Goal: Task Accomplishment & Management: Manage account settings

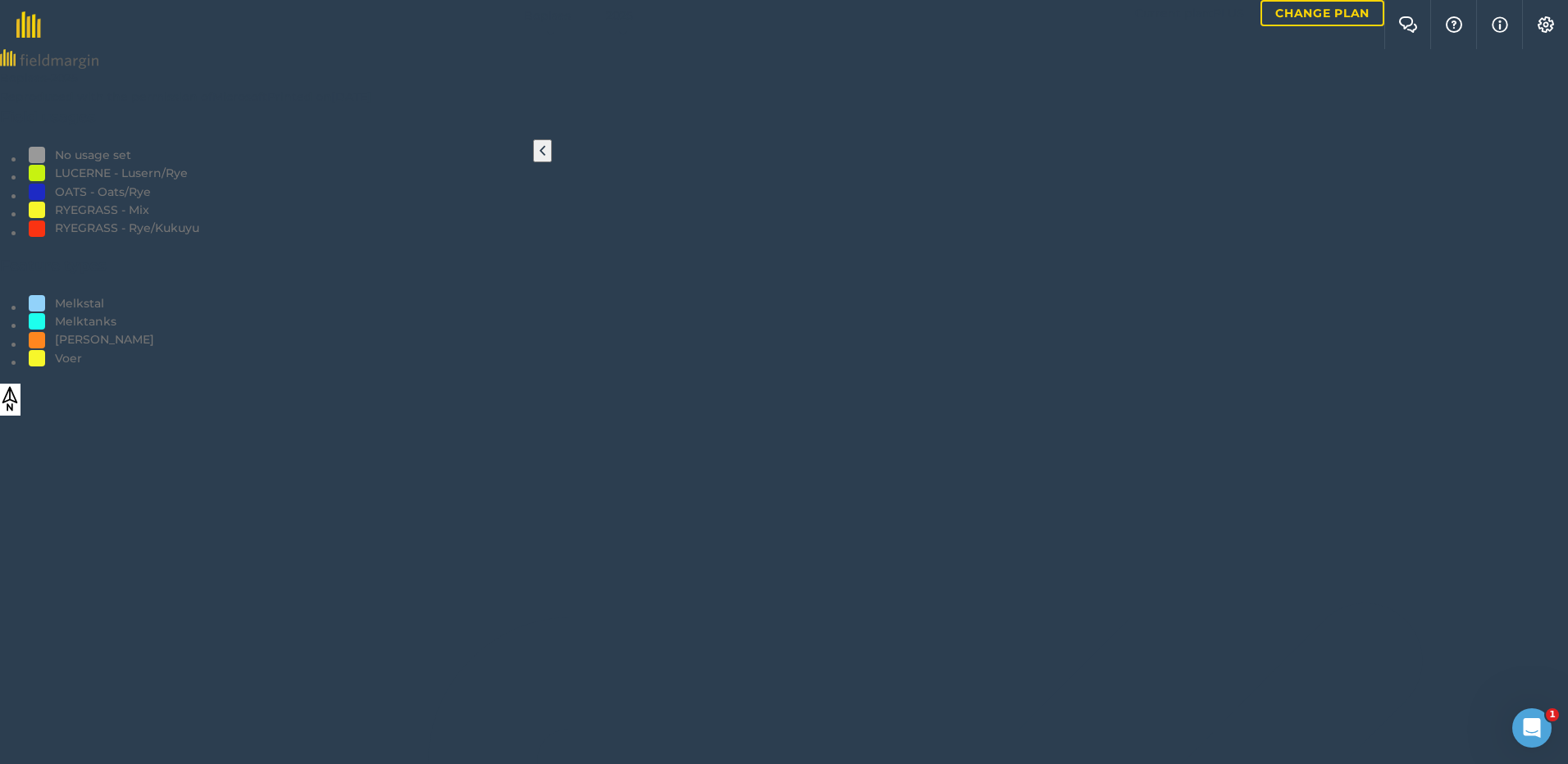
scroll to position [73, 0]
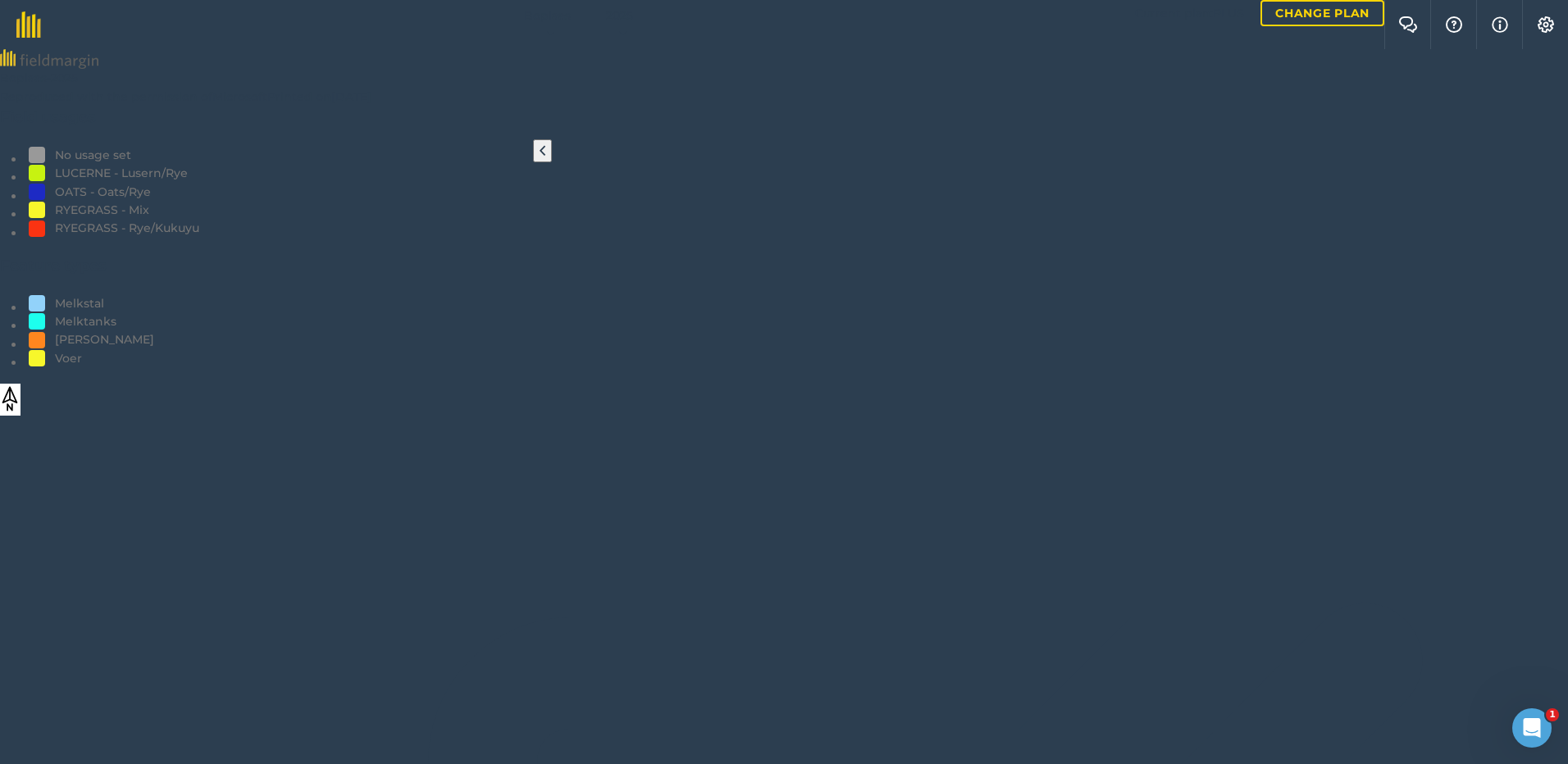
scroll to position [565, 0]
drag, startPoint x: 252, startPoint y: 677, endPoint x: 286, endPoint y: 701, distance: 41.6
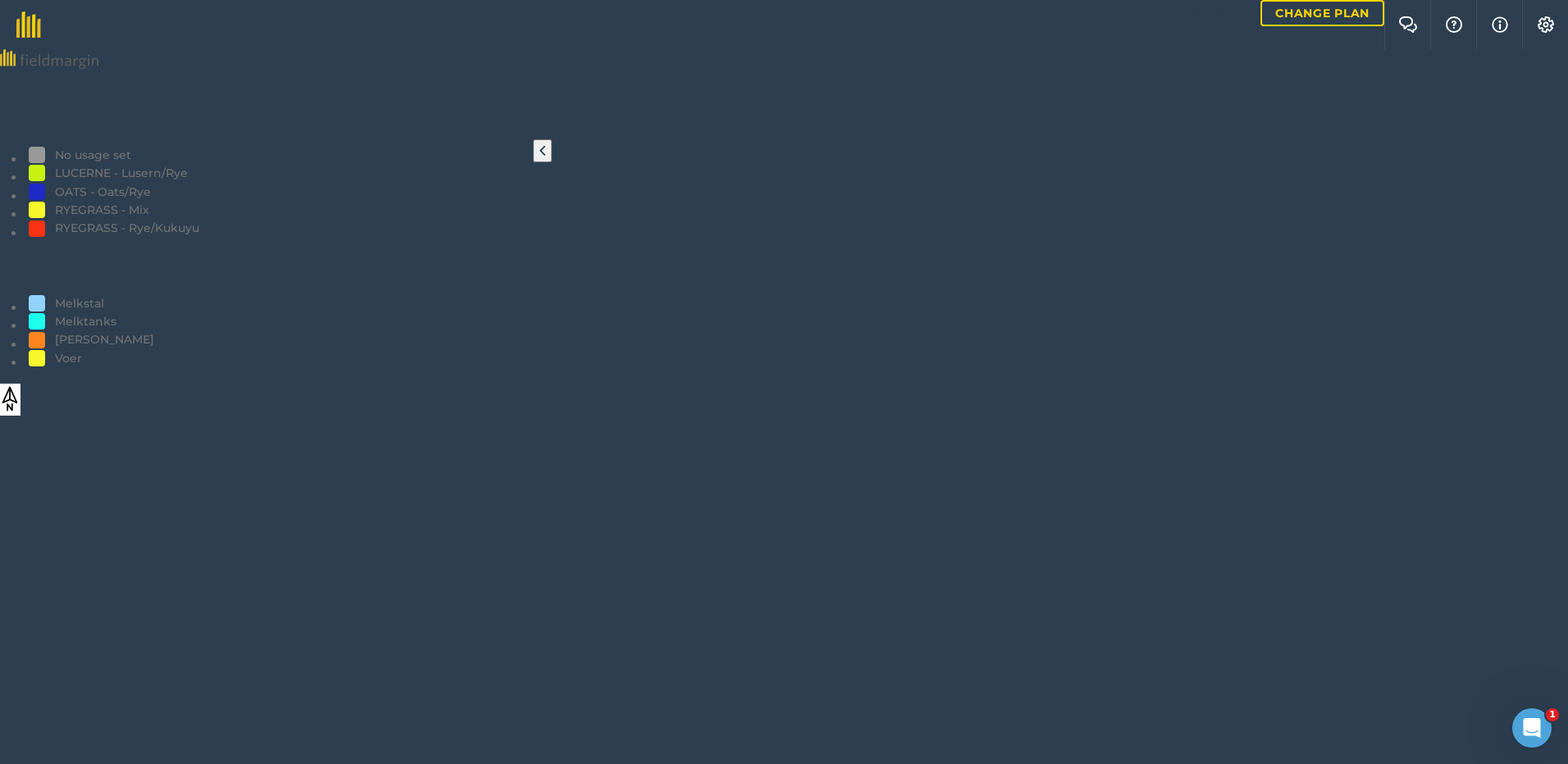
scroll to position [565, 0]
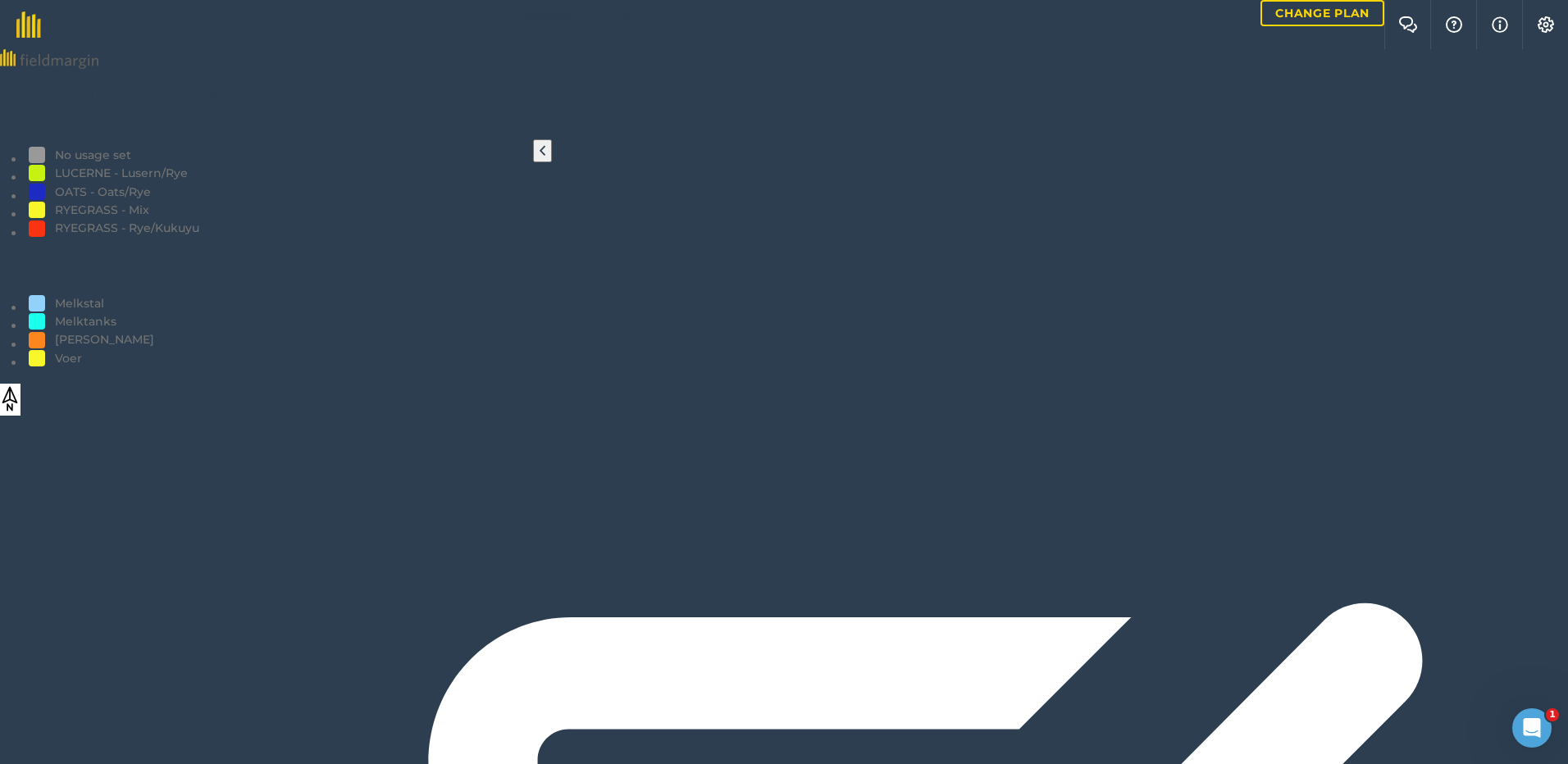
drag, startPoint x: 218, startPoint y: 165, endPoint x: 213, endPoint y: 153, distance: 13.0
type input "Vreet"
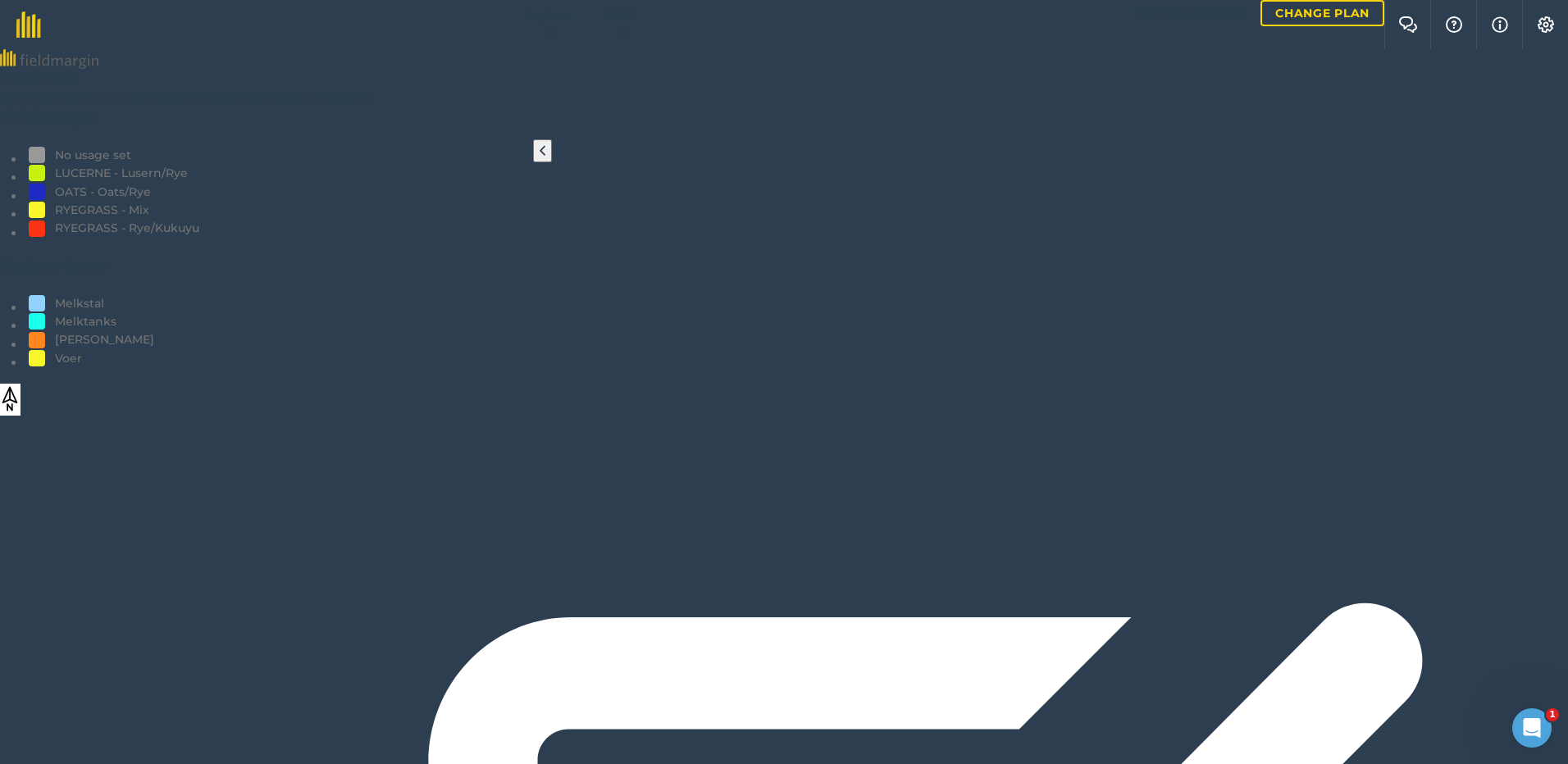
type input "Vreet"
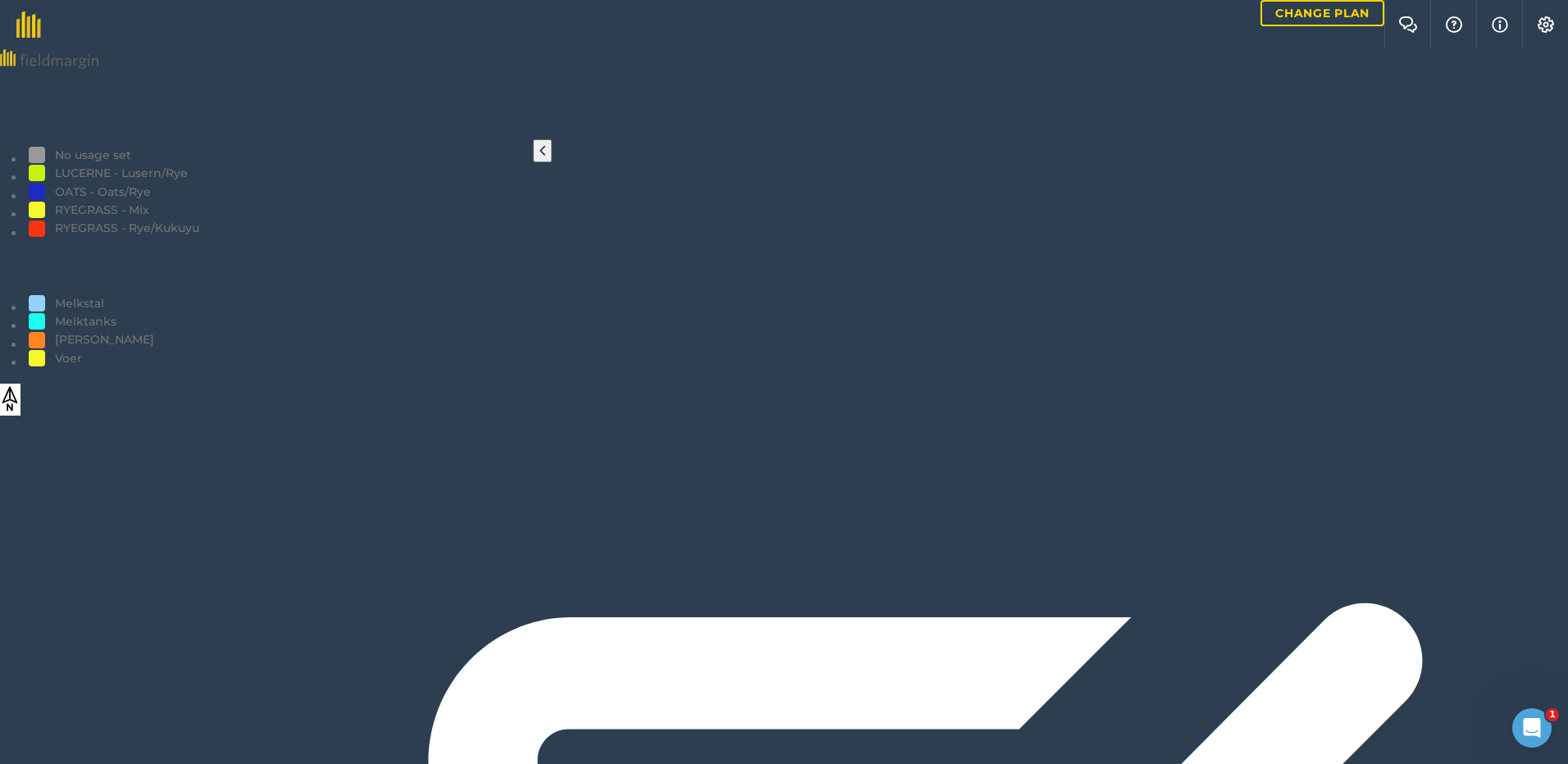
type input "Vreet"
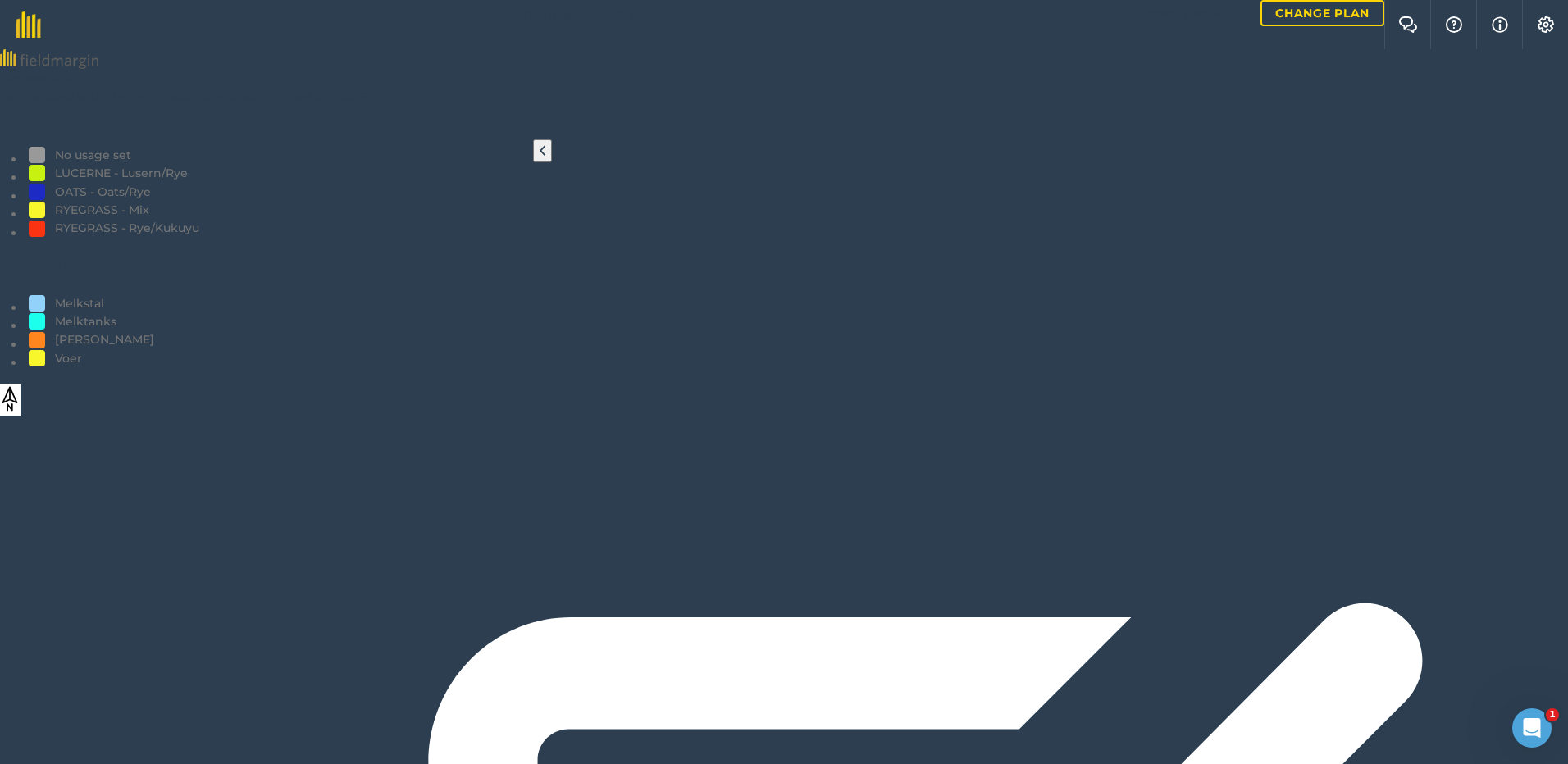
drag, startPoint x: 223, startPoint y: 233, endPoint x: 230, endPoint y: 267, distance: 34.7
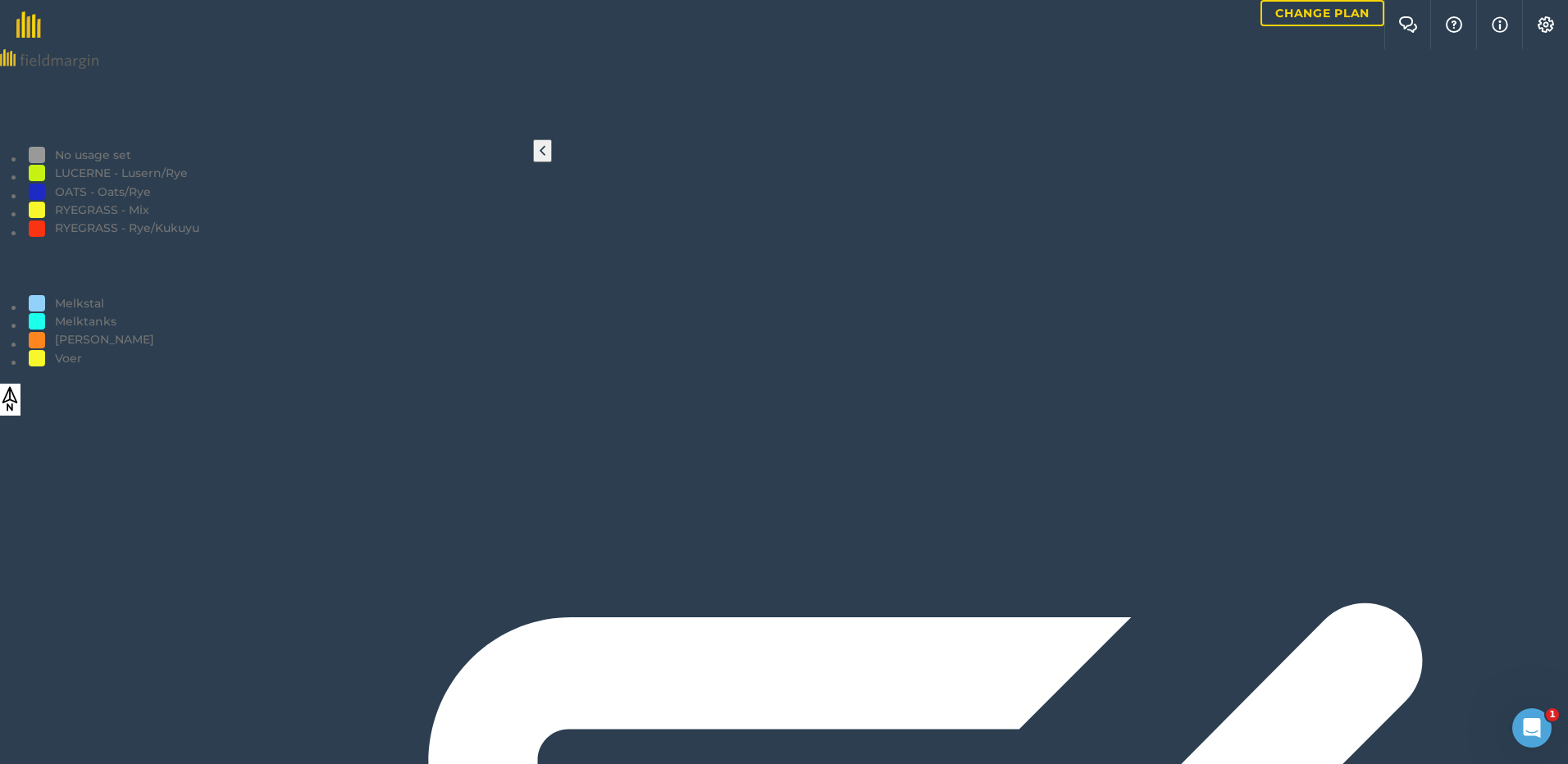
drag, startPoint x: 101, startPoint y: 132, endPoint x: 106, endPoint y: 140, distance: 9.4
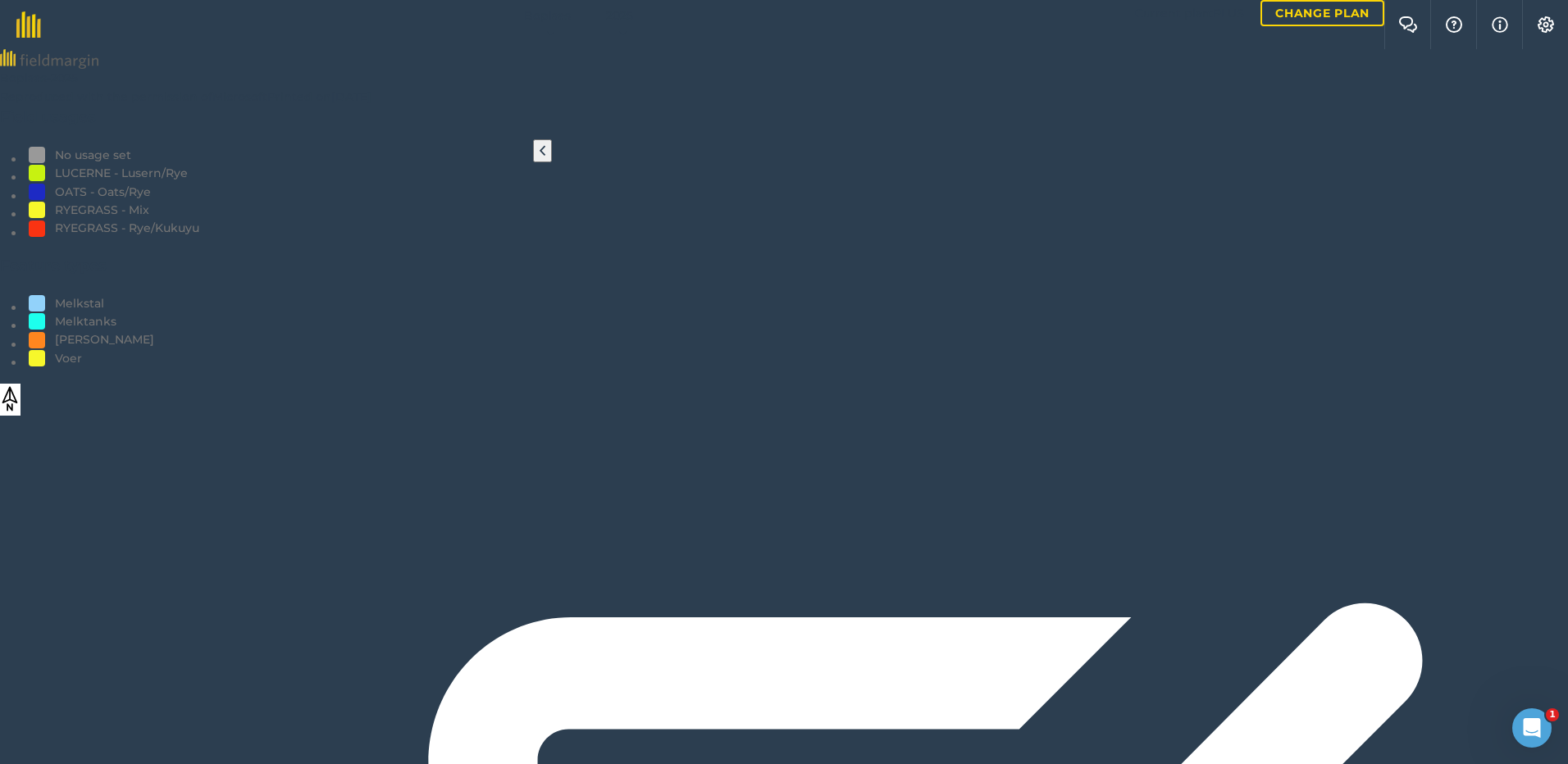
type input "Vreet"
drag, startPoint x: 54, startPoint y: 215, endPoint x: 68, endPoint y: 220, distance: 14.9
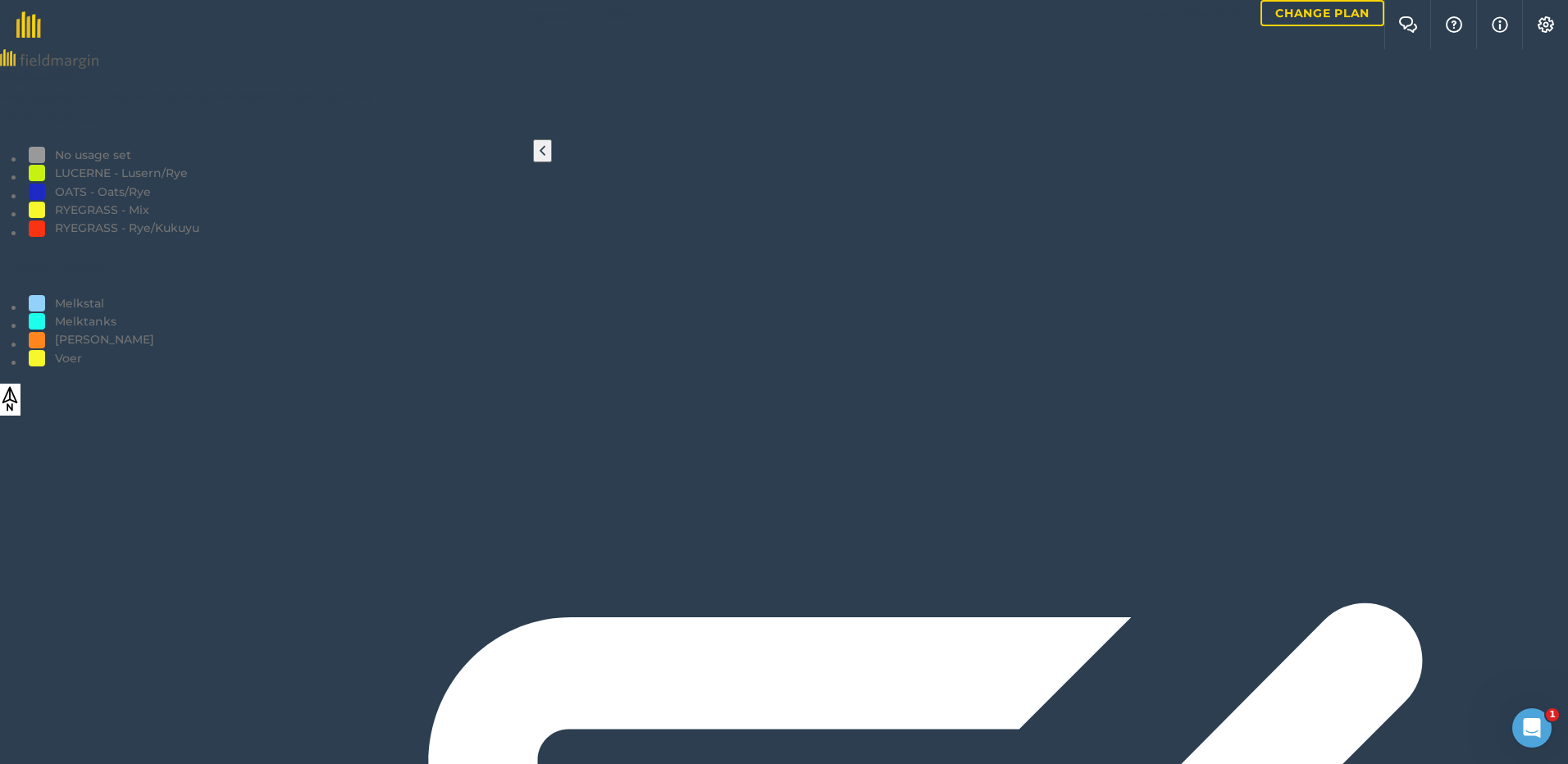
drag, startPoint x: 178, startPoint y: 709, endPoint x: 171, endPoint y: 722, distance: 14.8
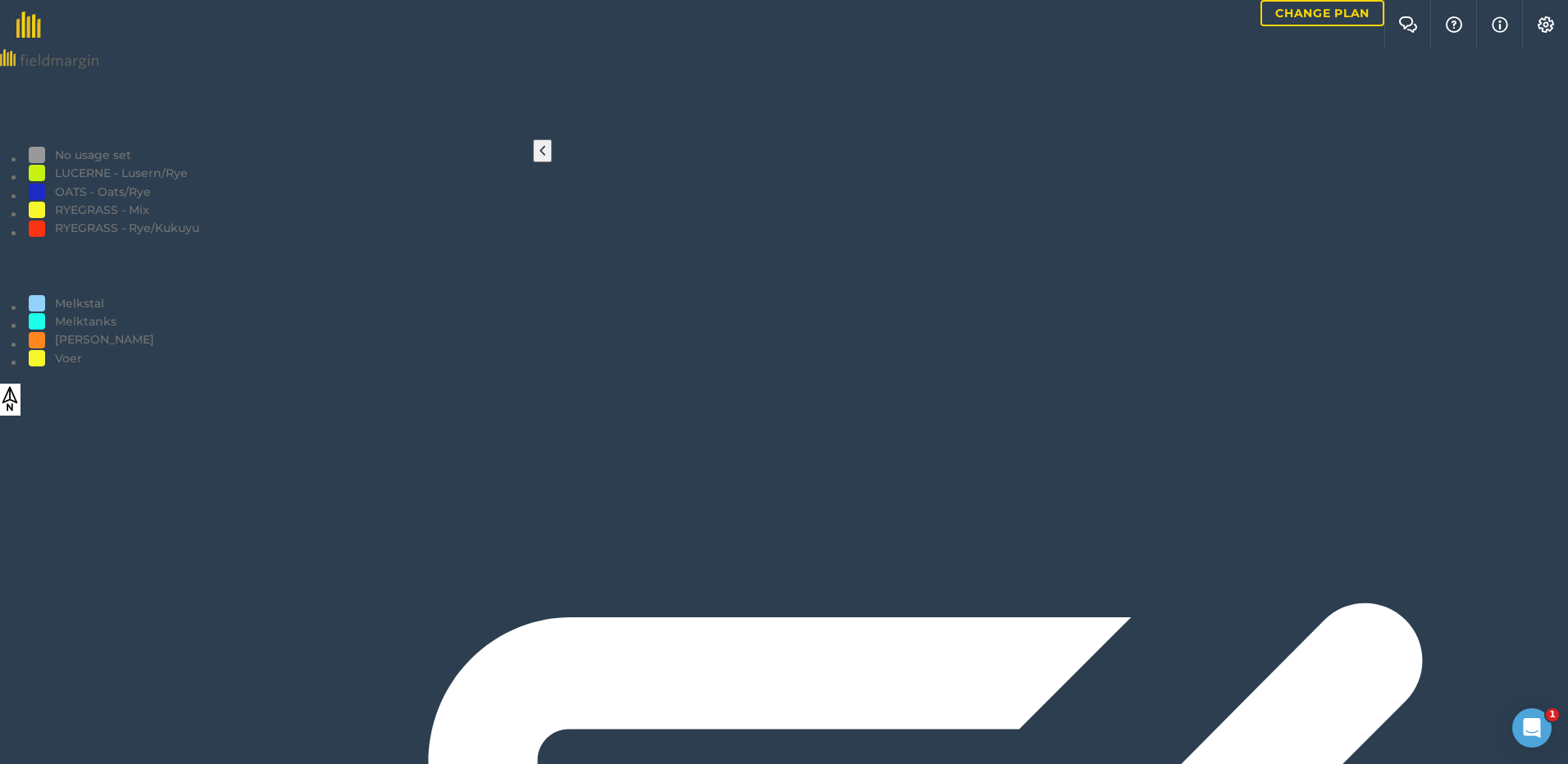
drag, startPoint x: 497, startPoint y: 464, endPoint x: 429, endPoint y: 454, distance: 68.7
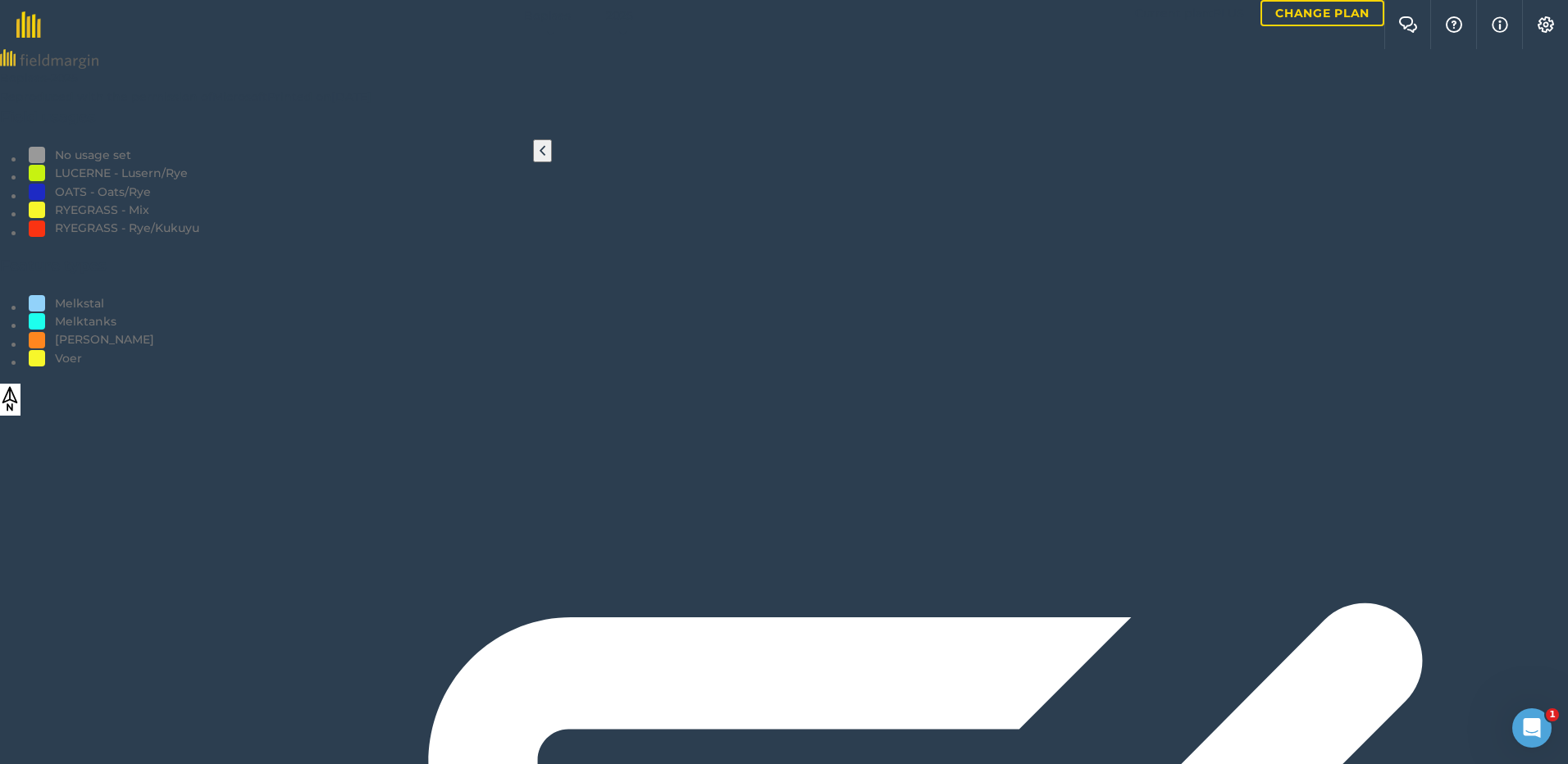
type input "Vreet"
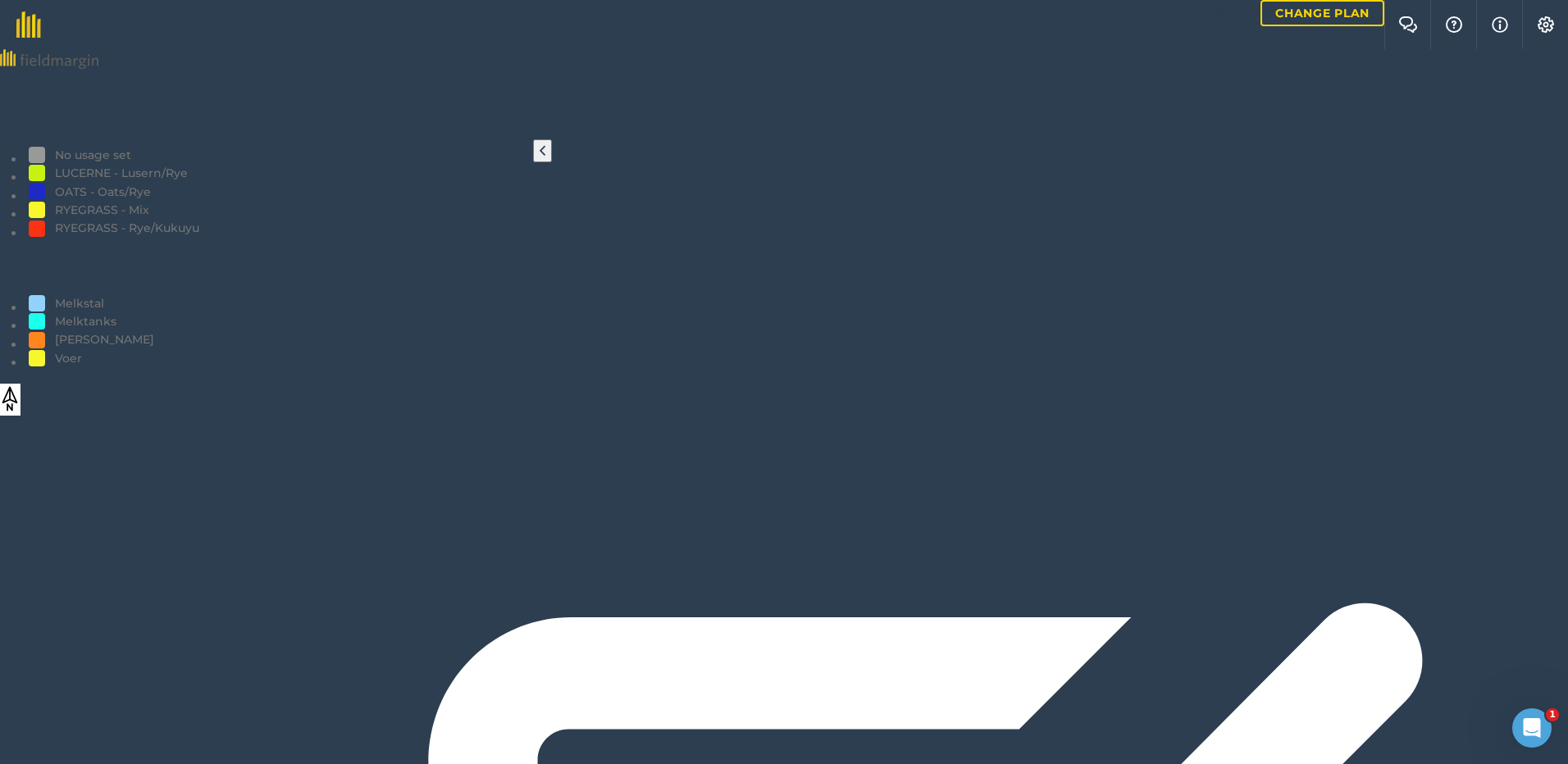
drag, startPoint x: 159, startPoint y: 507, endPoint x: 152, endPoint y: 495, distance: 13.9
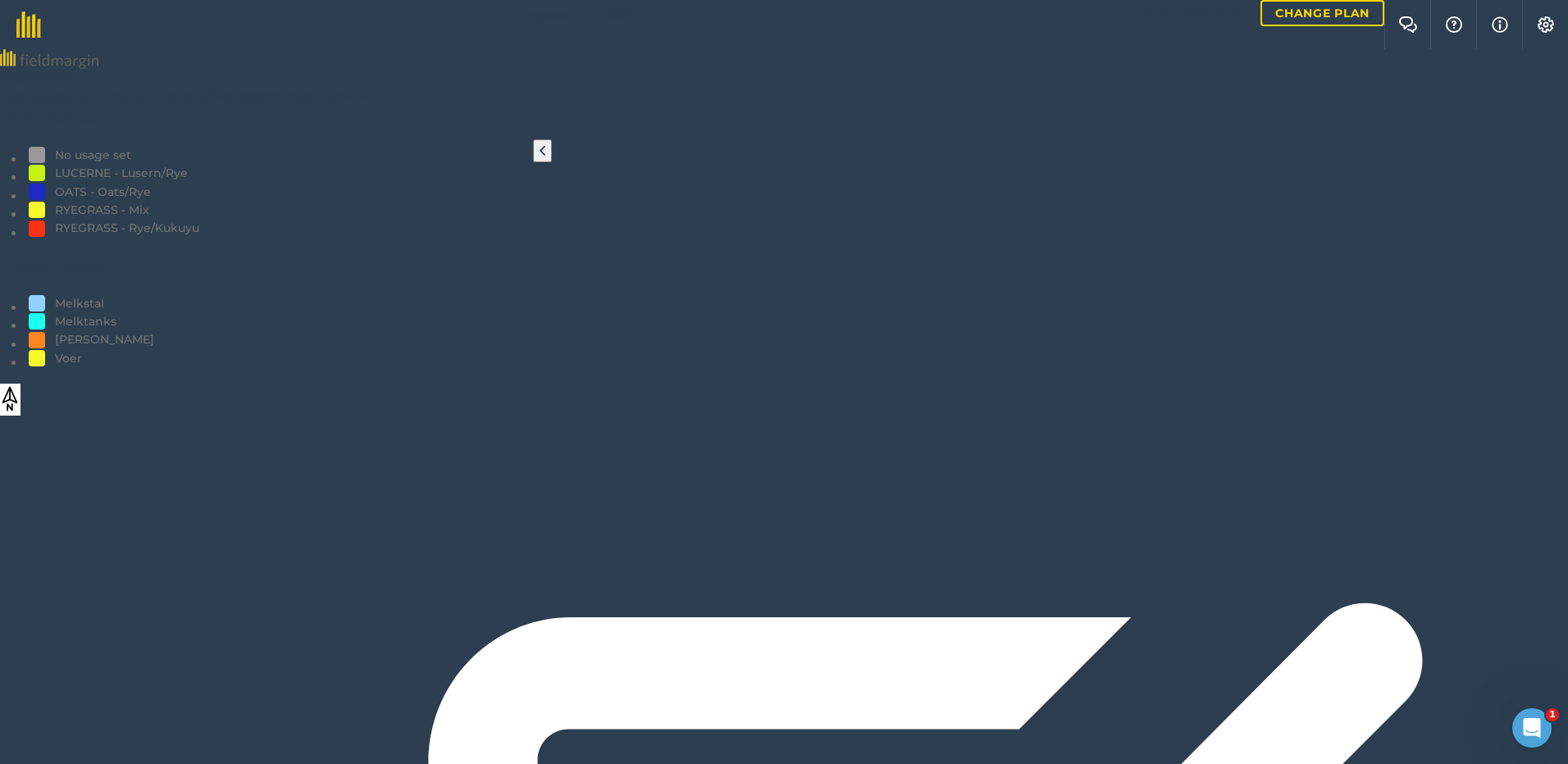
type input "Vreet"
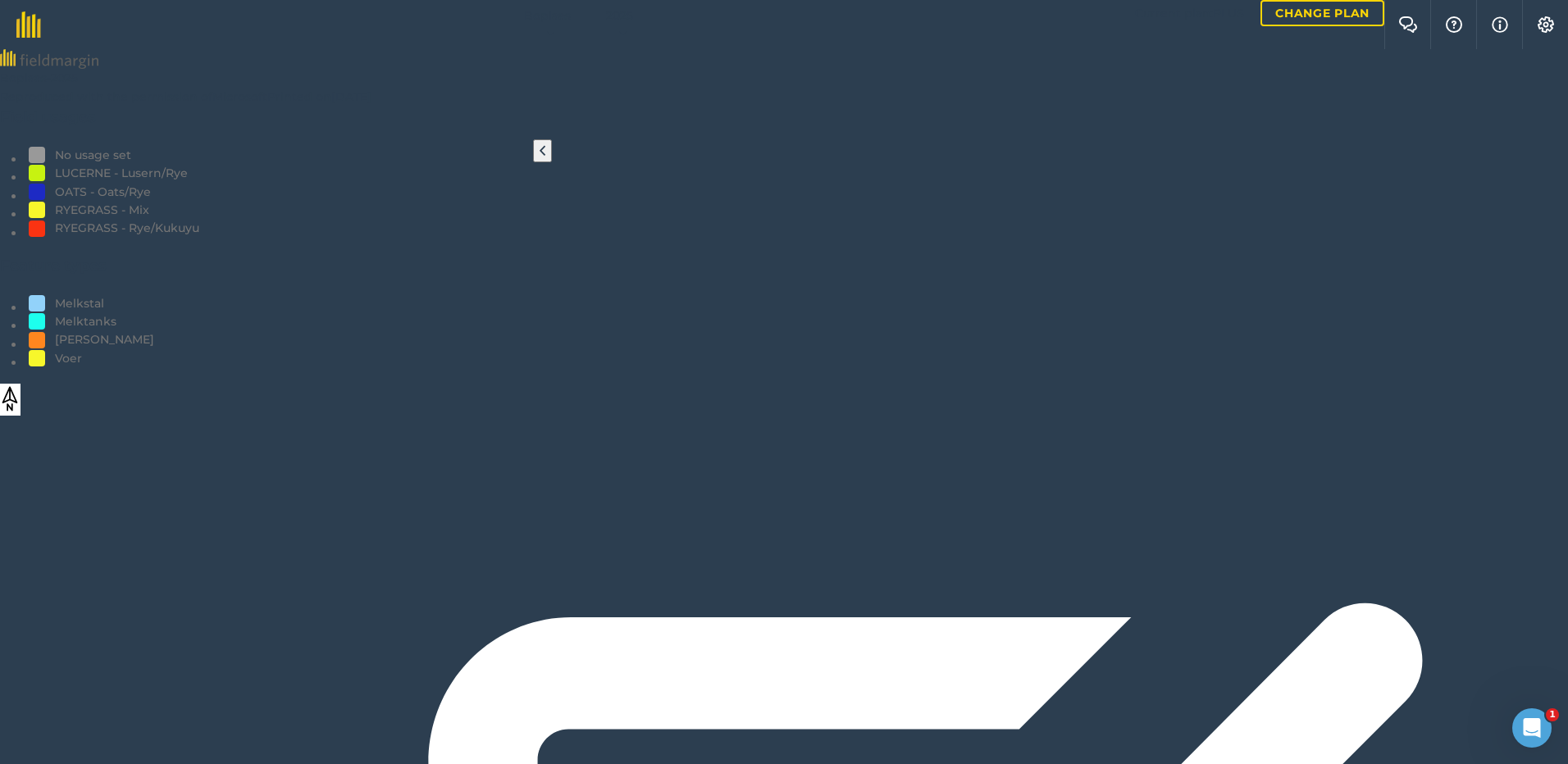
type input "Vreet"
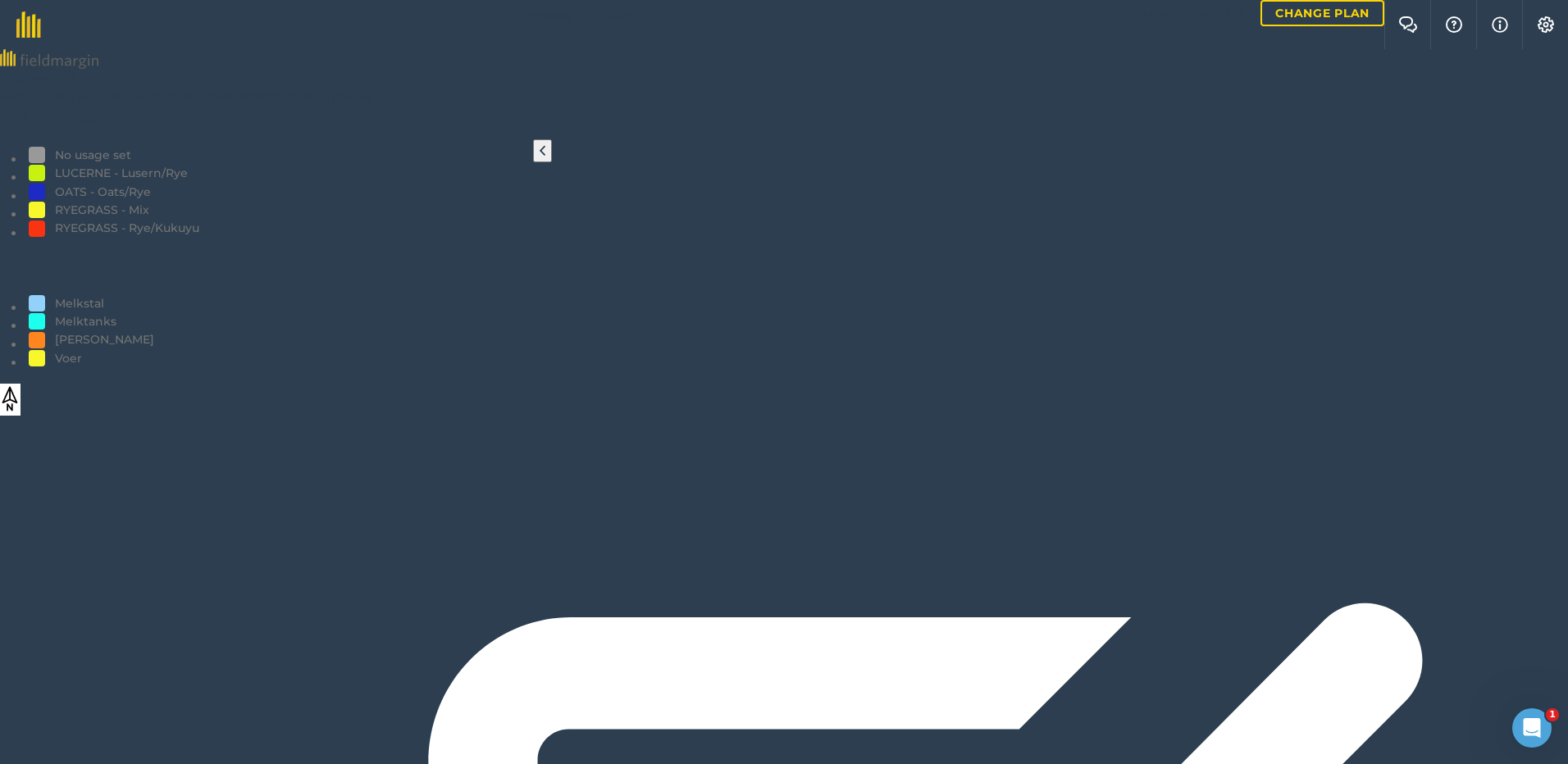
type input "V"
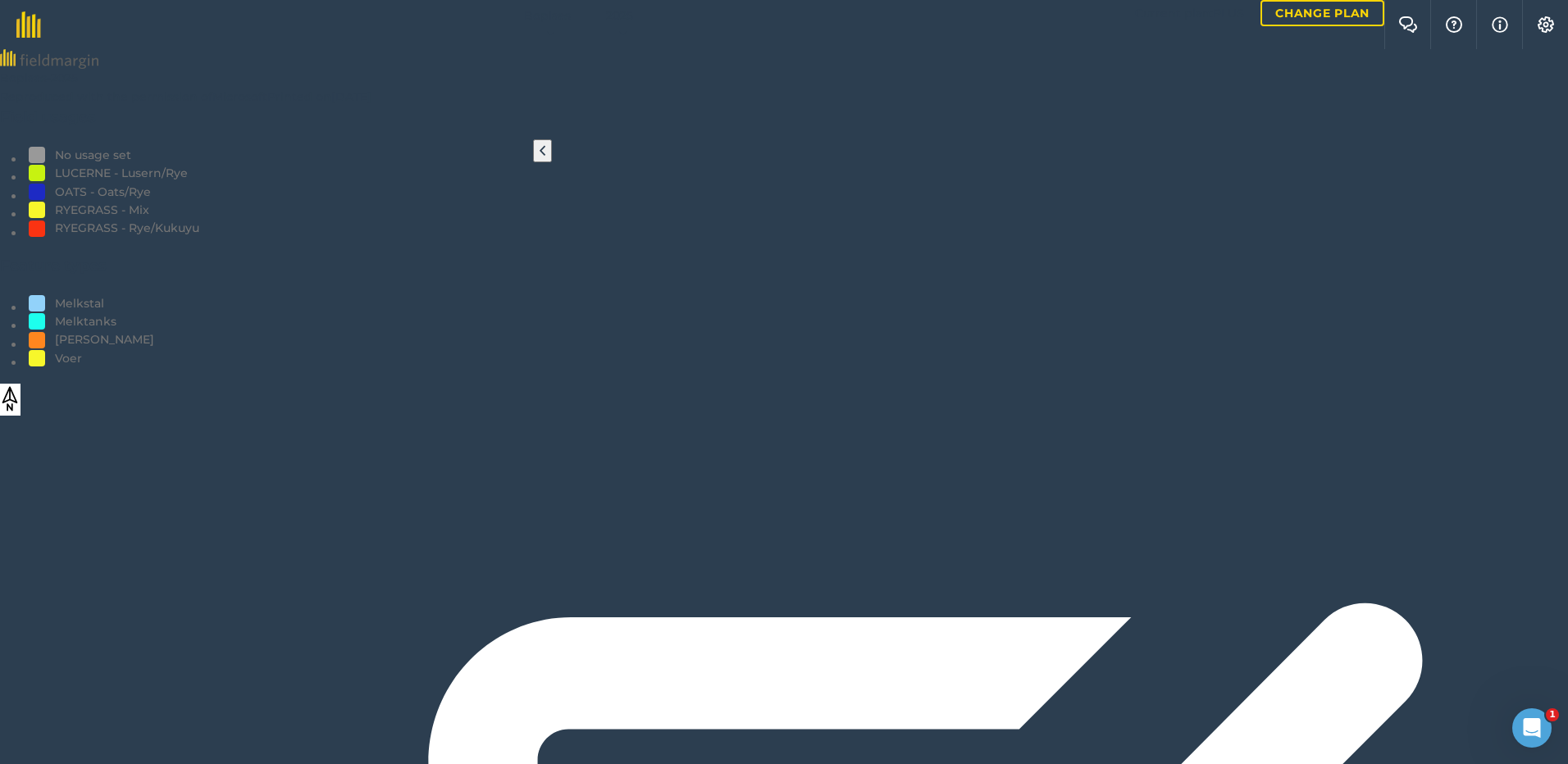
type input "Vreet"
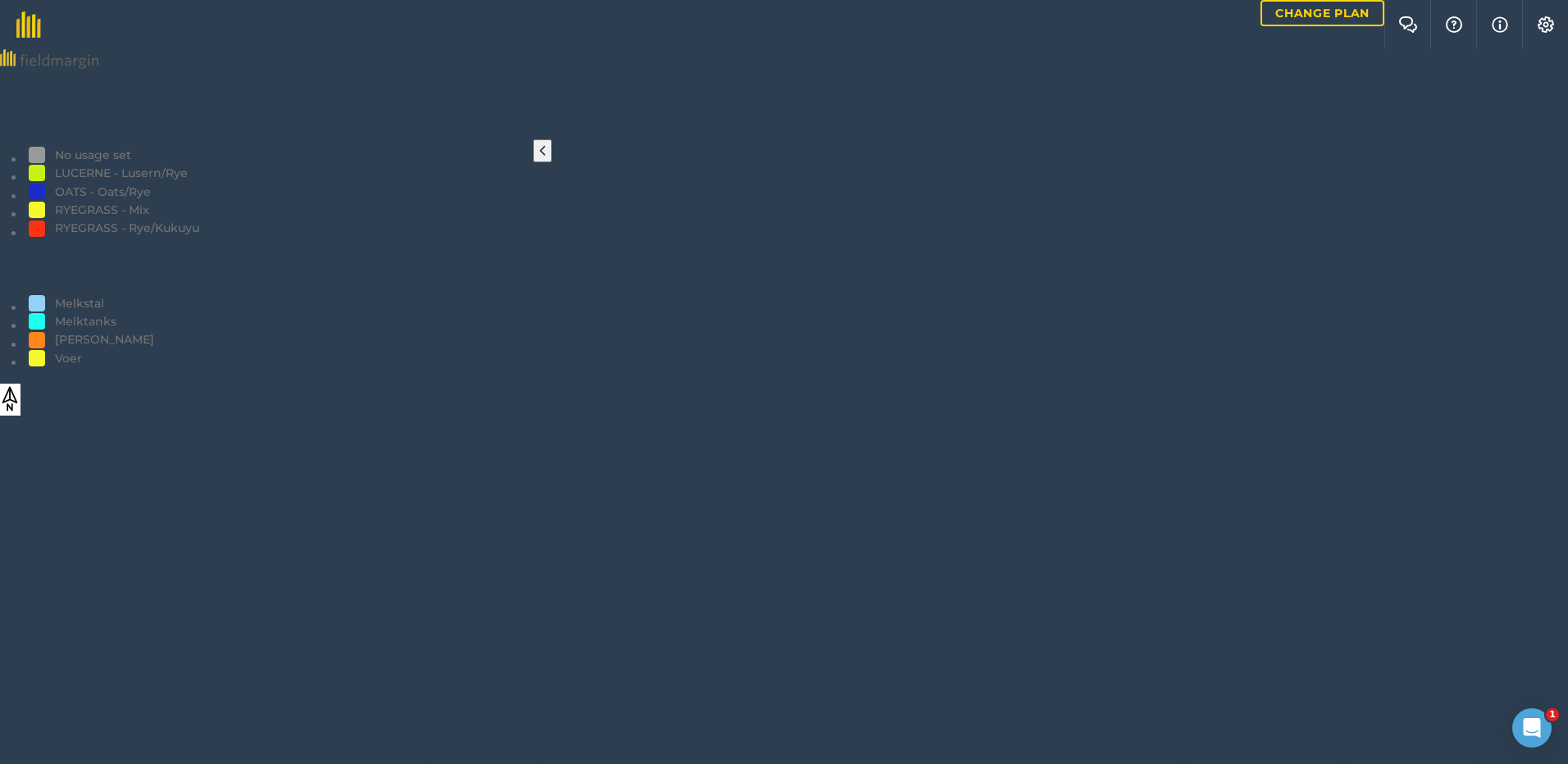
scroll to position [73, 0]
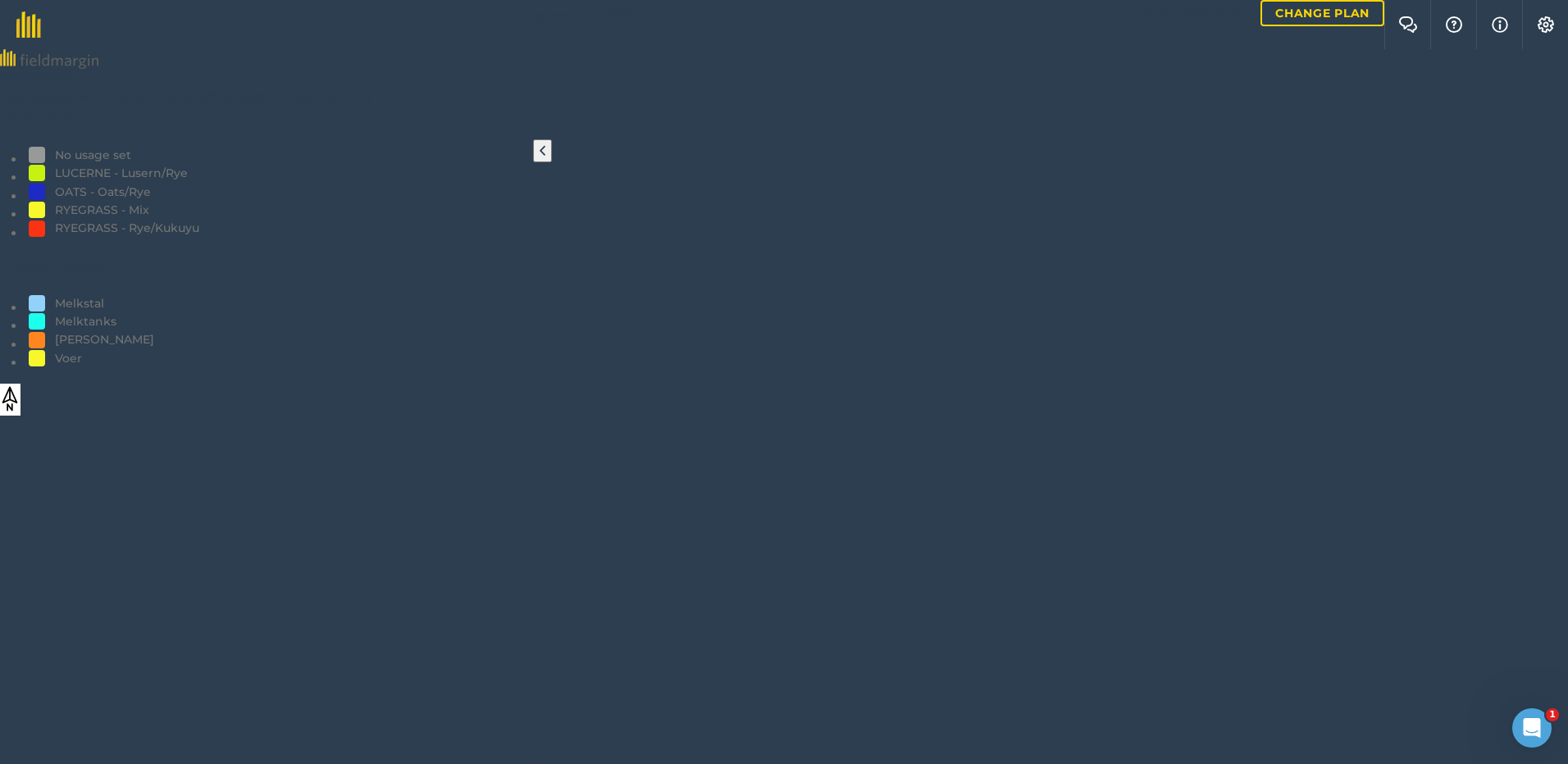
scroll to position [483, 0]
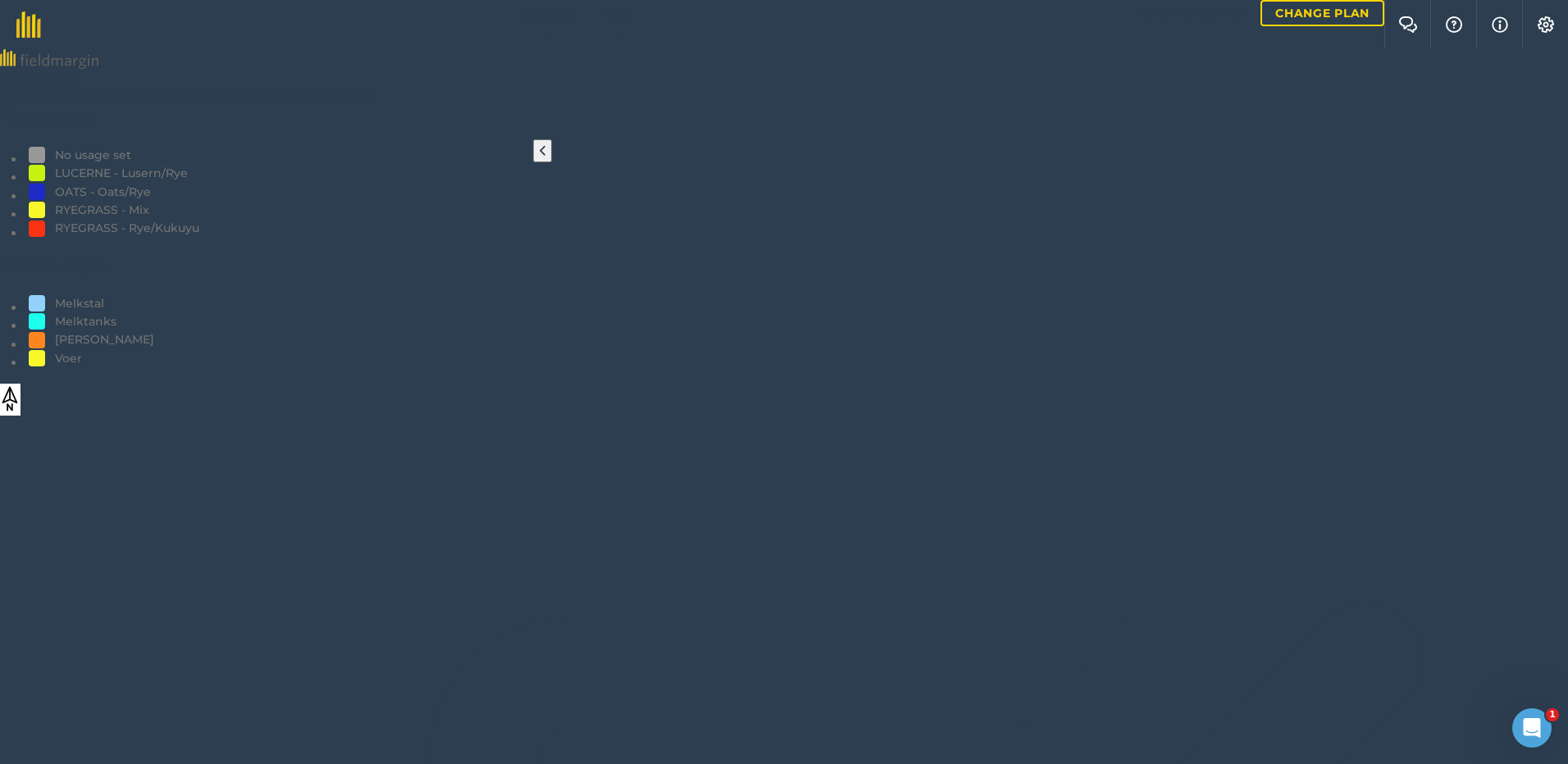
scroll to position [73, 0]
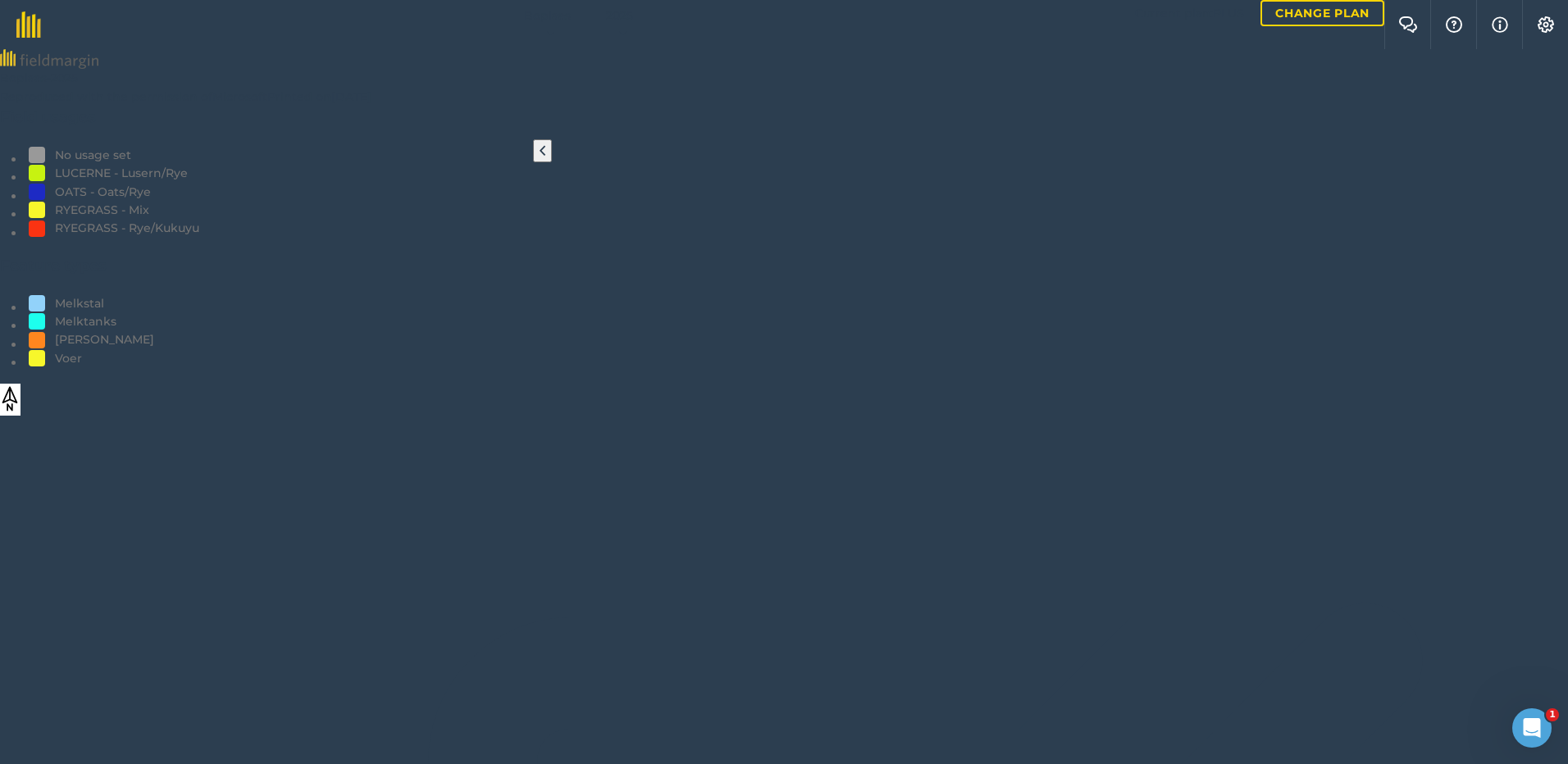
scroll to position [438, 0]
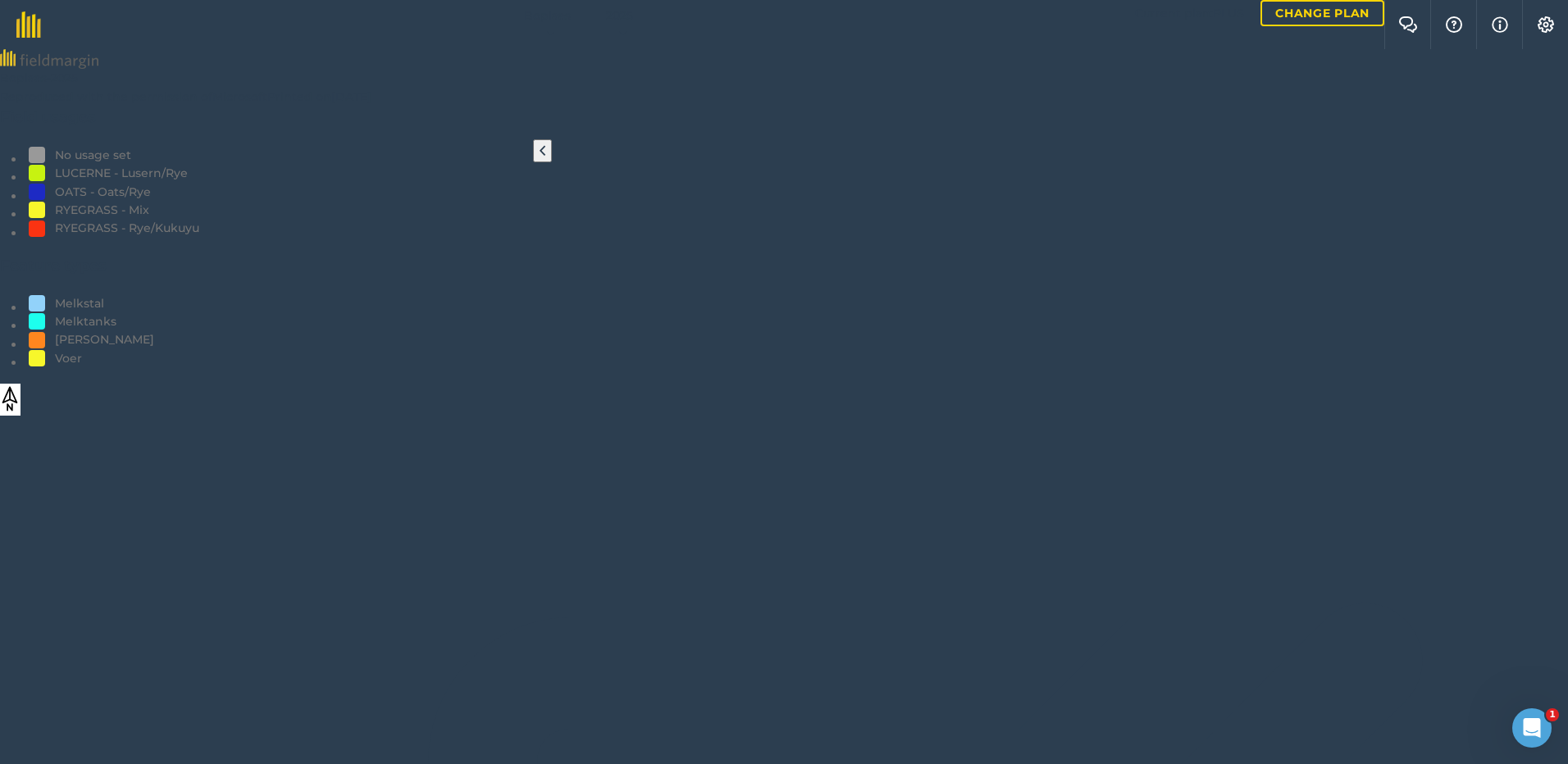
scroll to position [73, 0]
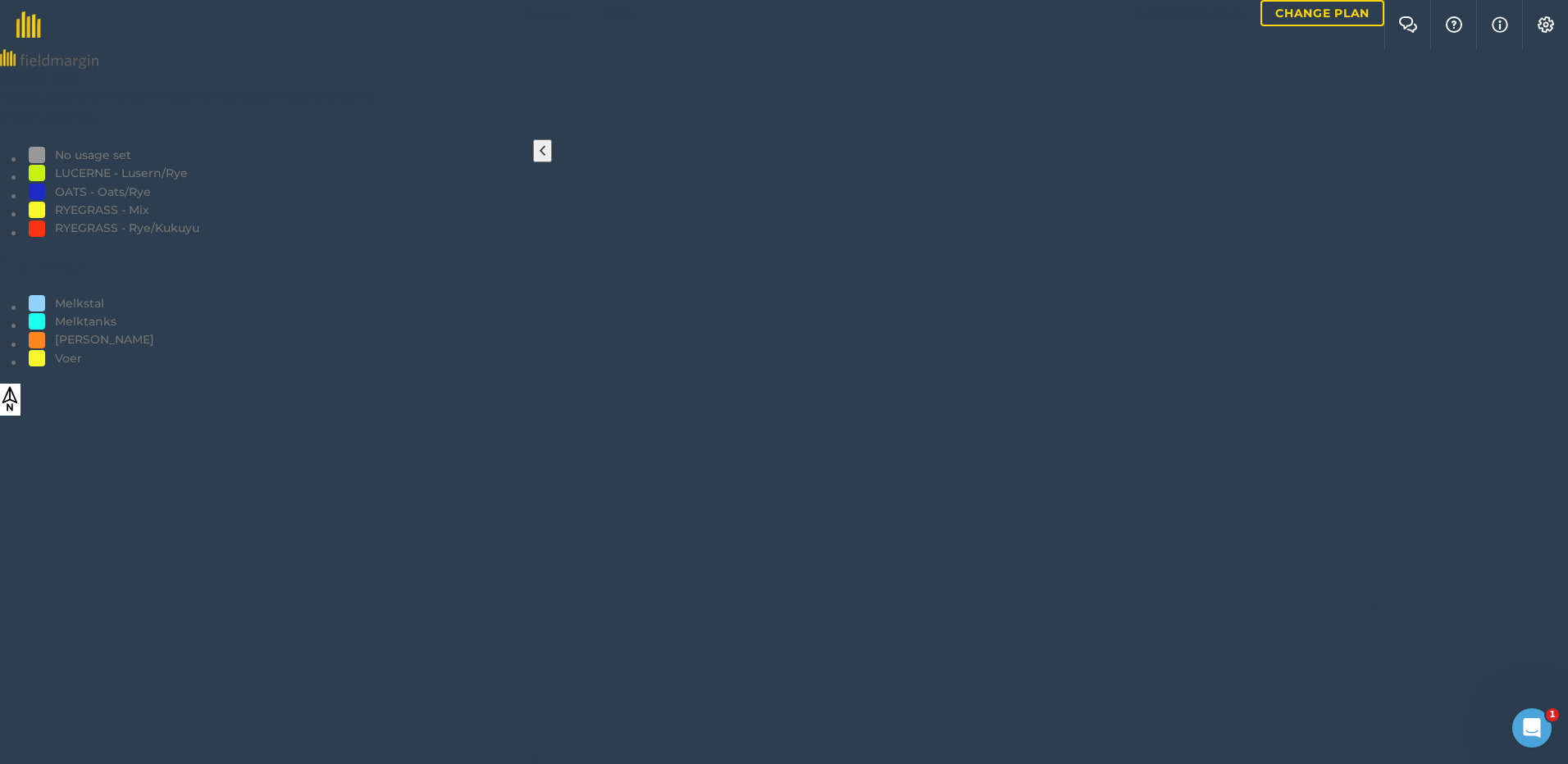
scroll to position [399, 0]
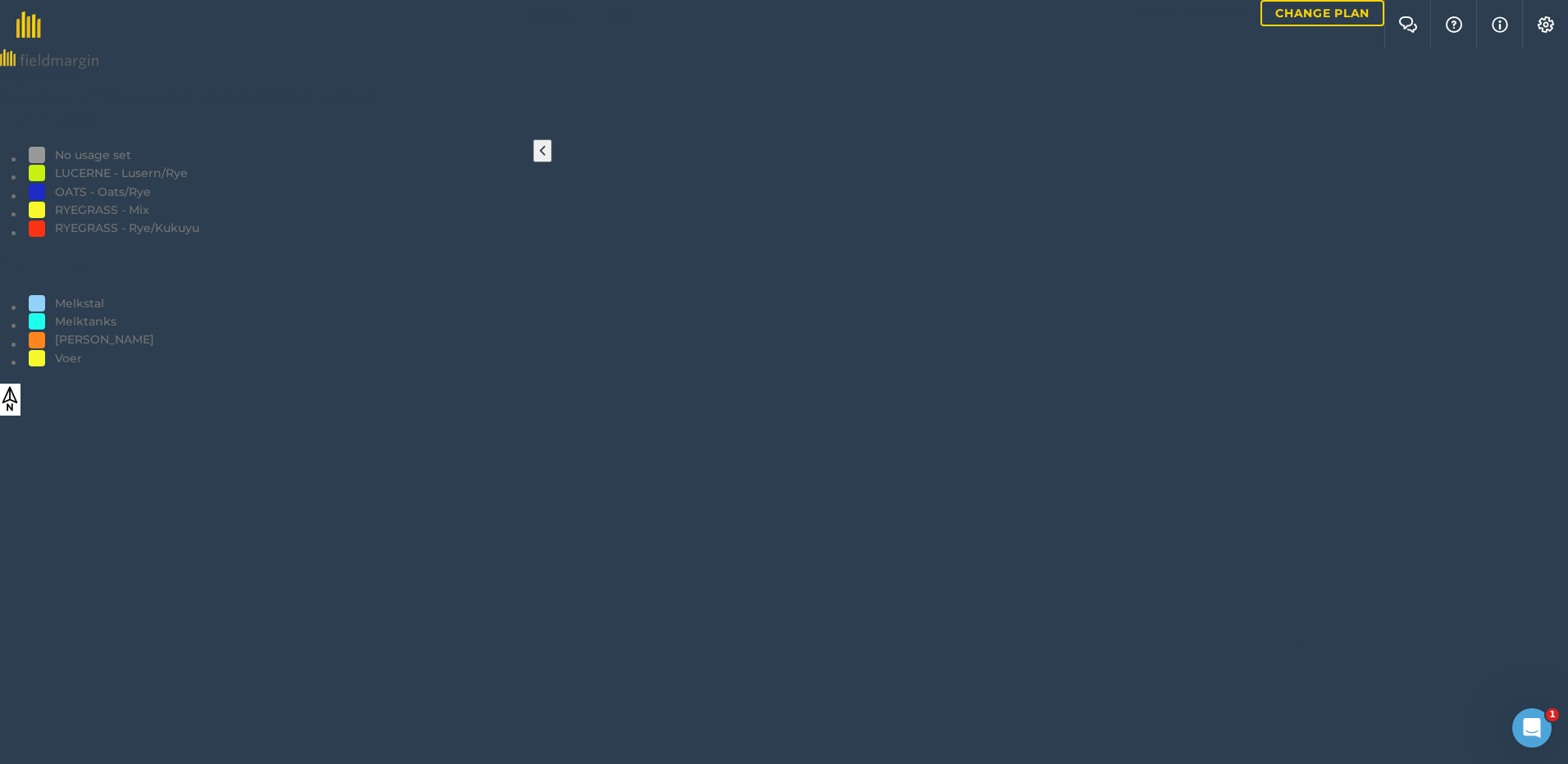
scroll to position [73, 0]
drag, startPoint x: 268, startPoint y: 684, endPoint x: 257, endPoint y: 681, distance: 11.4
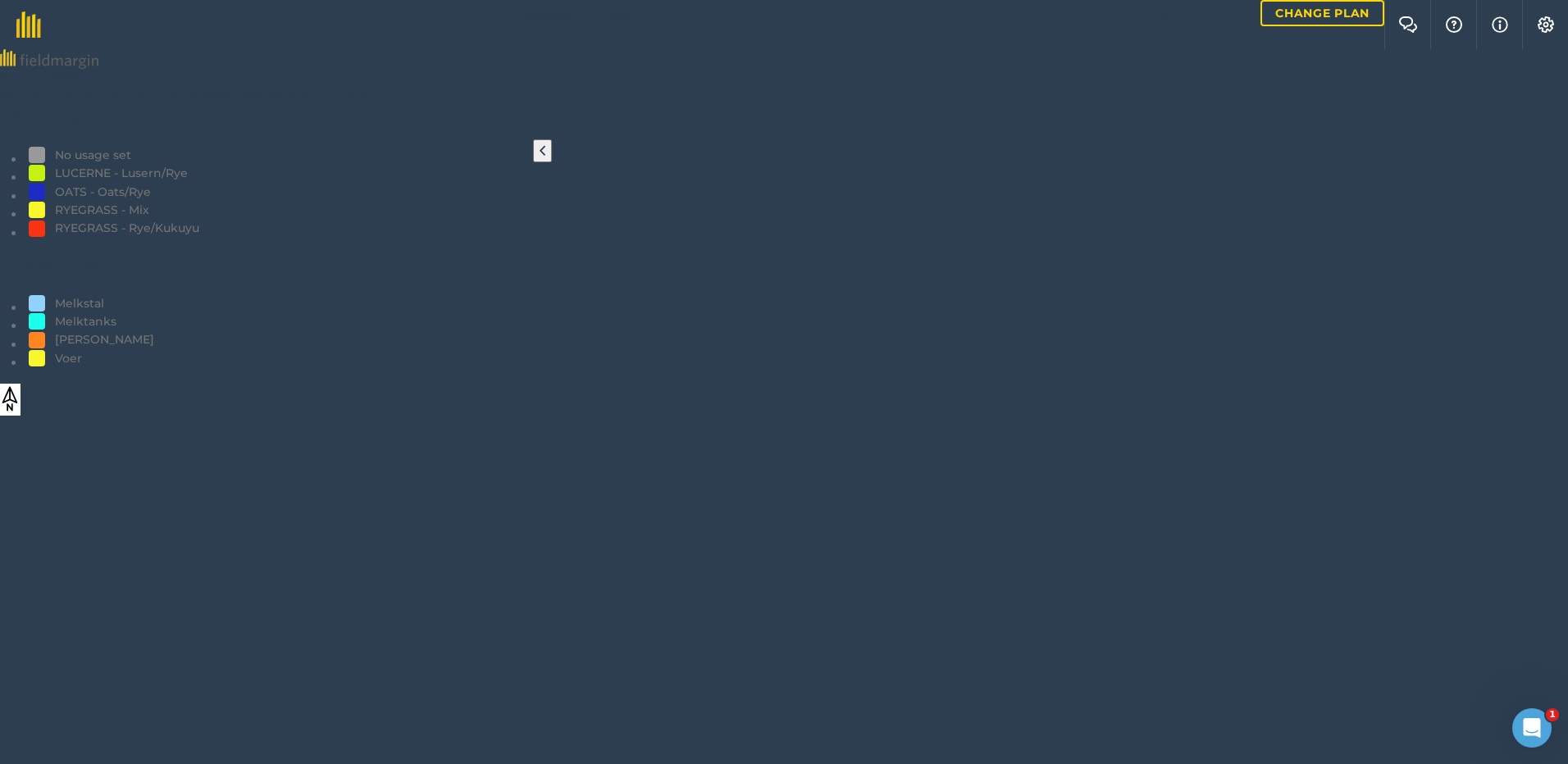
scroll to position [73, 0]
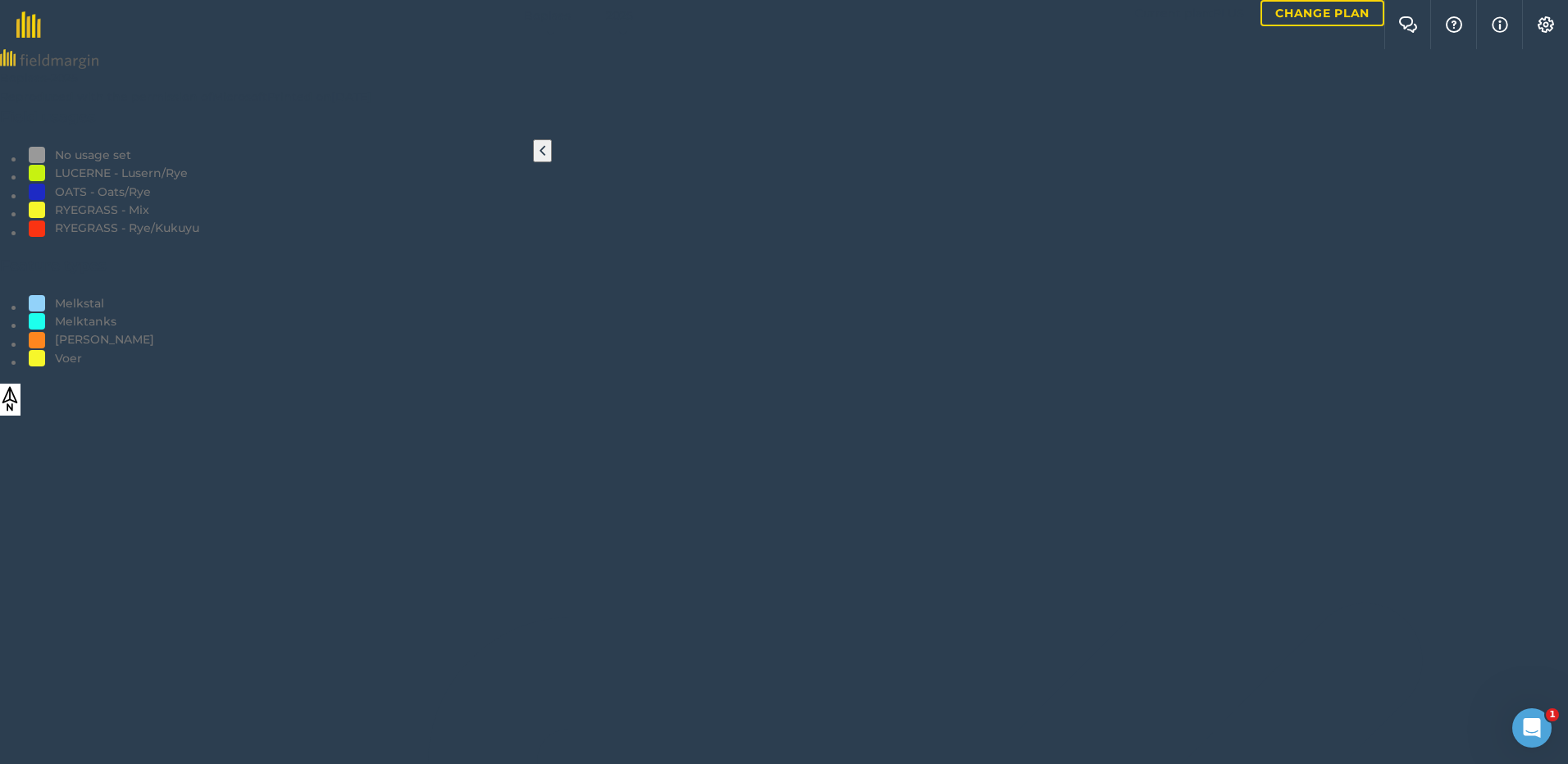
scroll to position [508, 0]
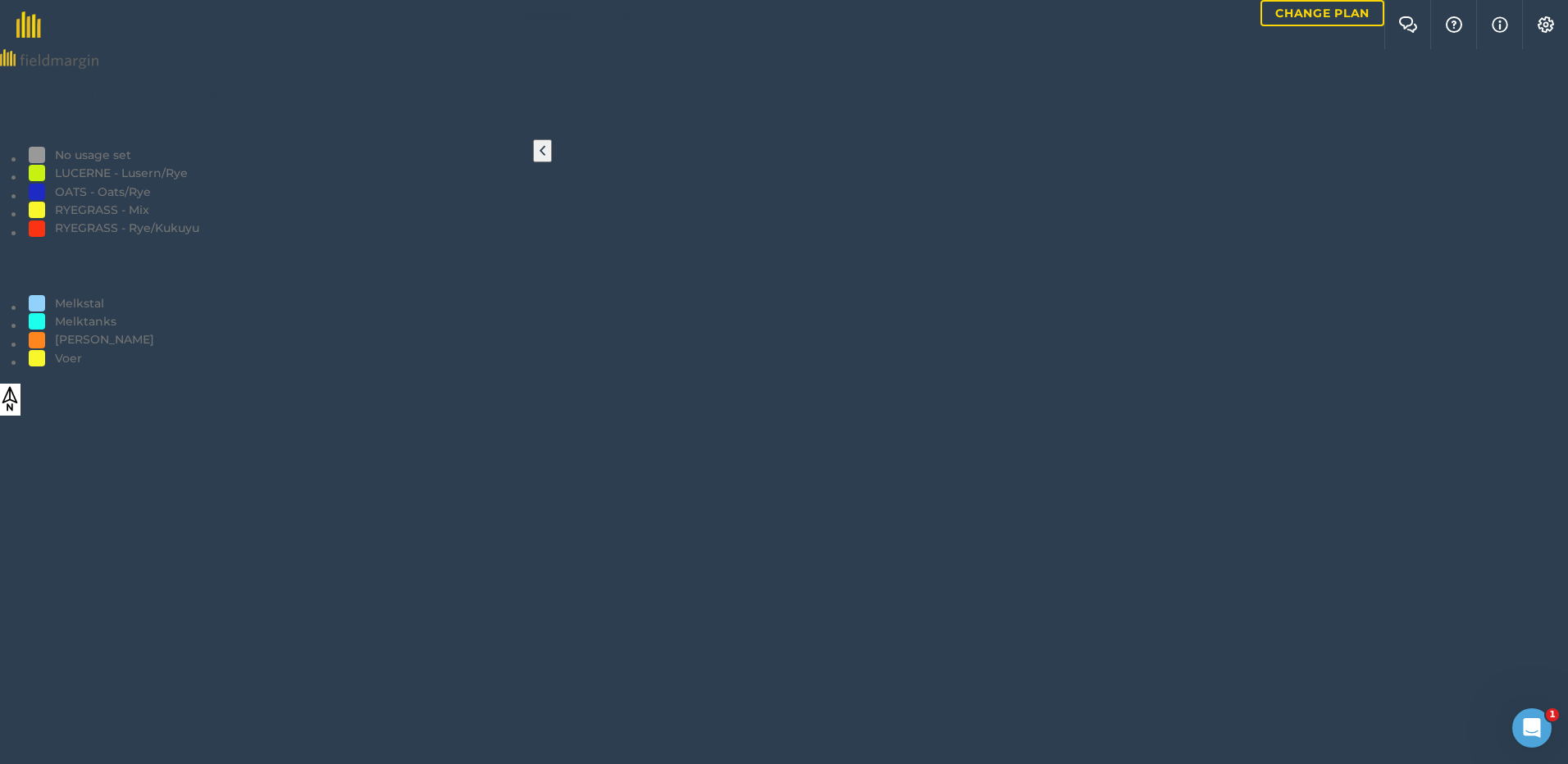
scroll to position [73, 0]
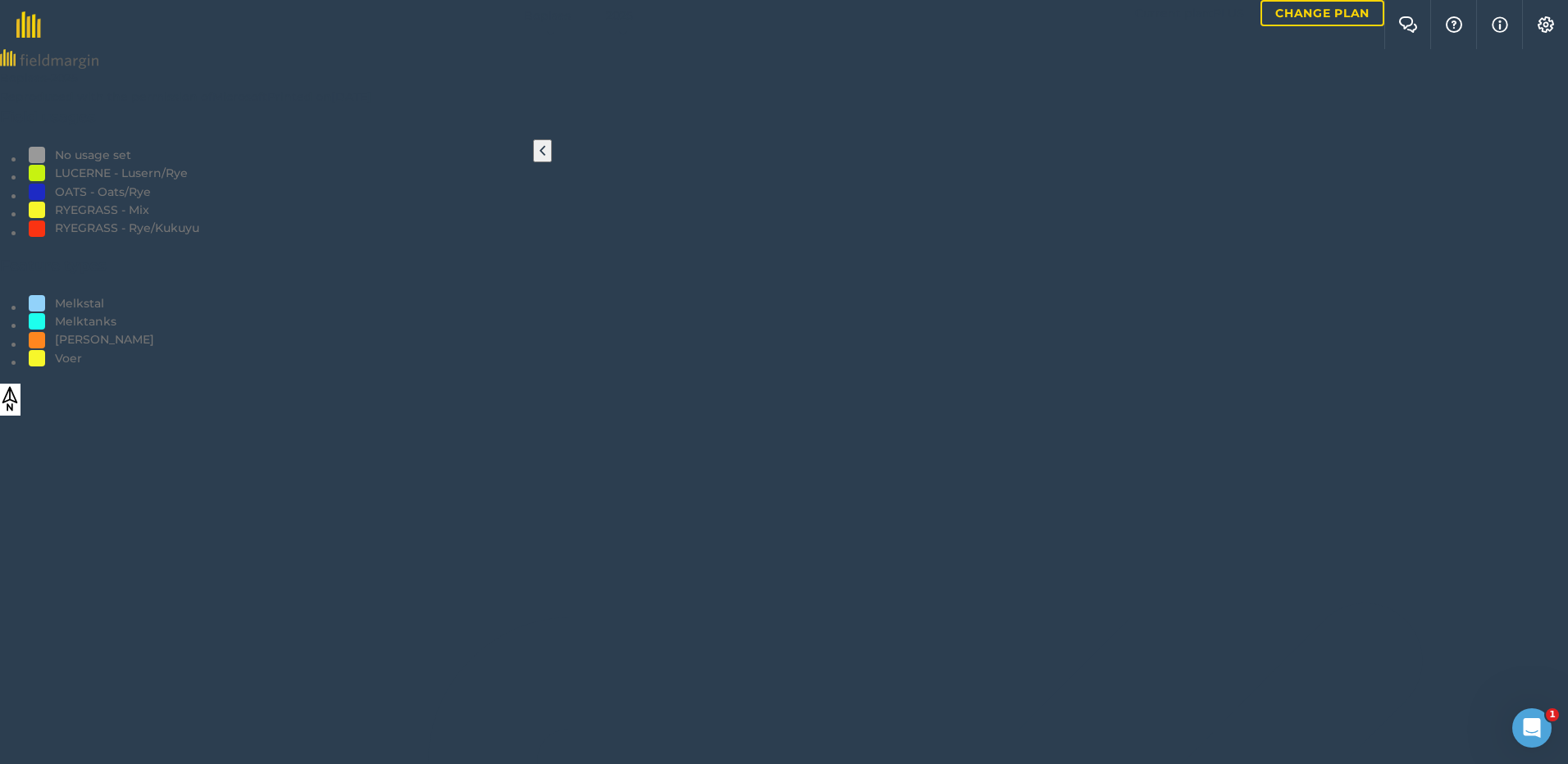
scroll to position [438, 0]
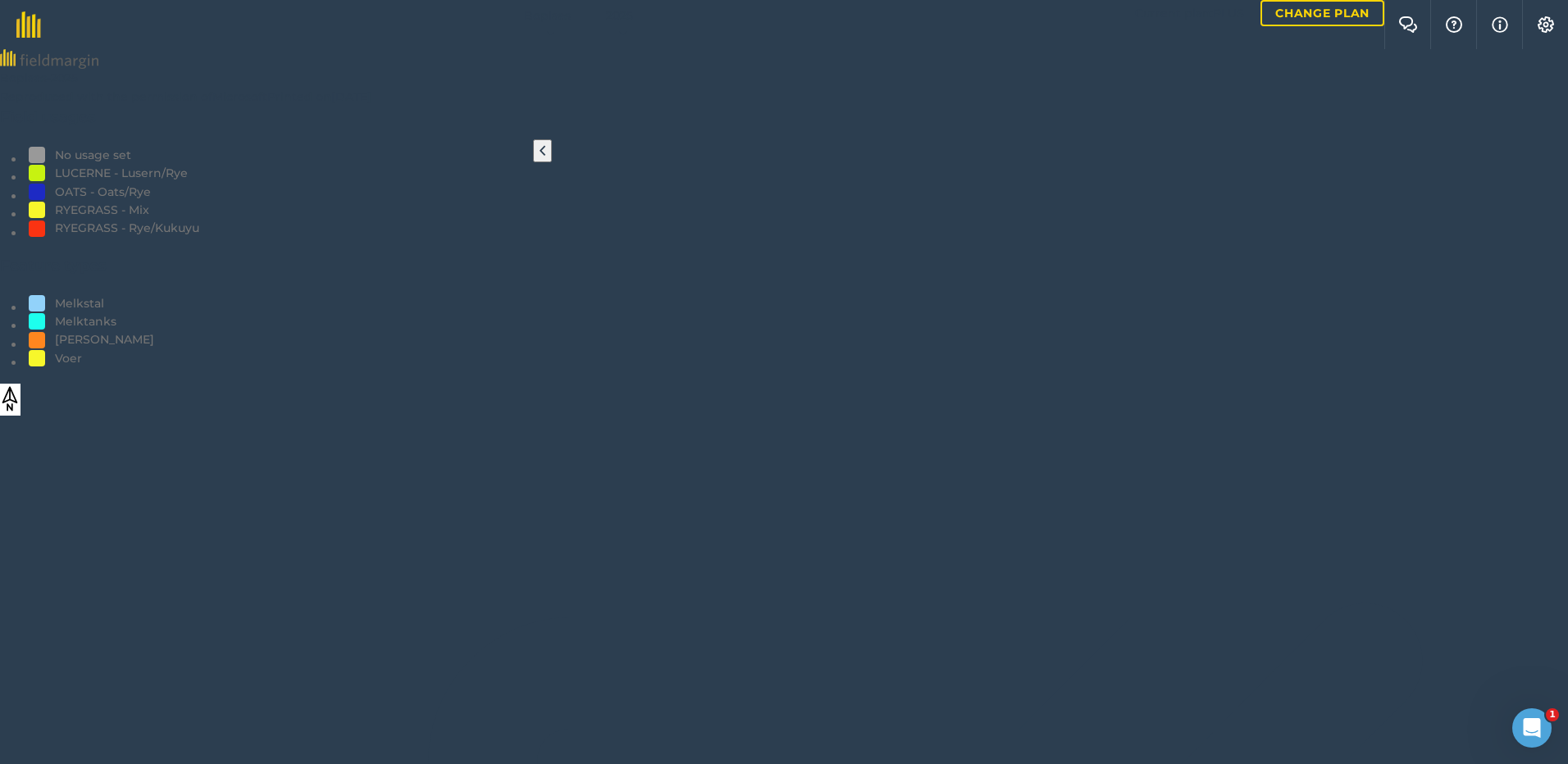
scroll to position [73, 0]
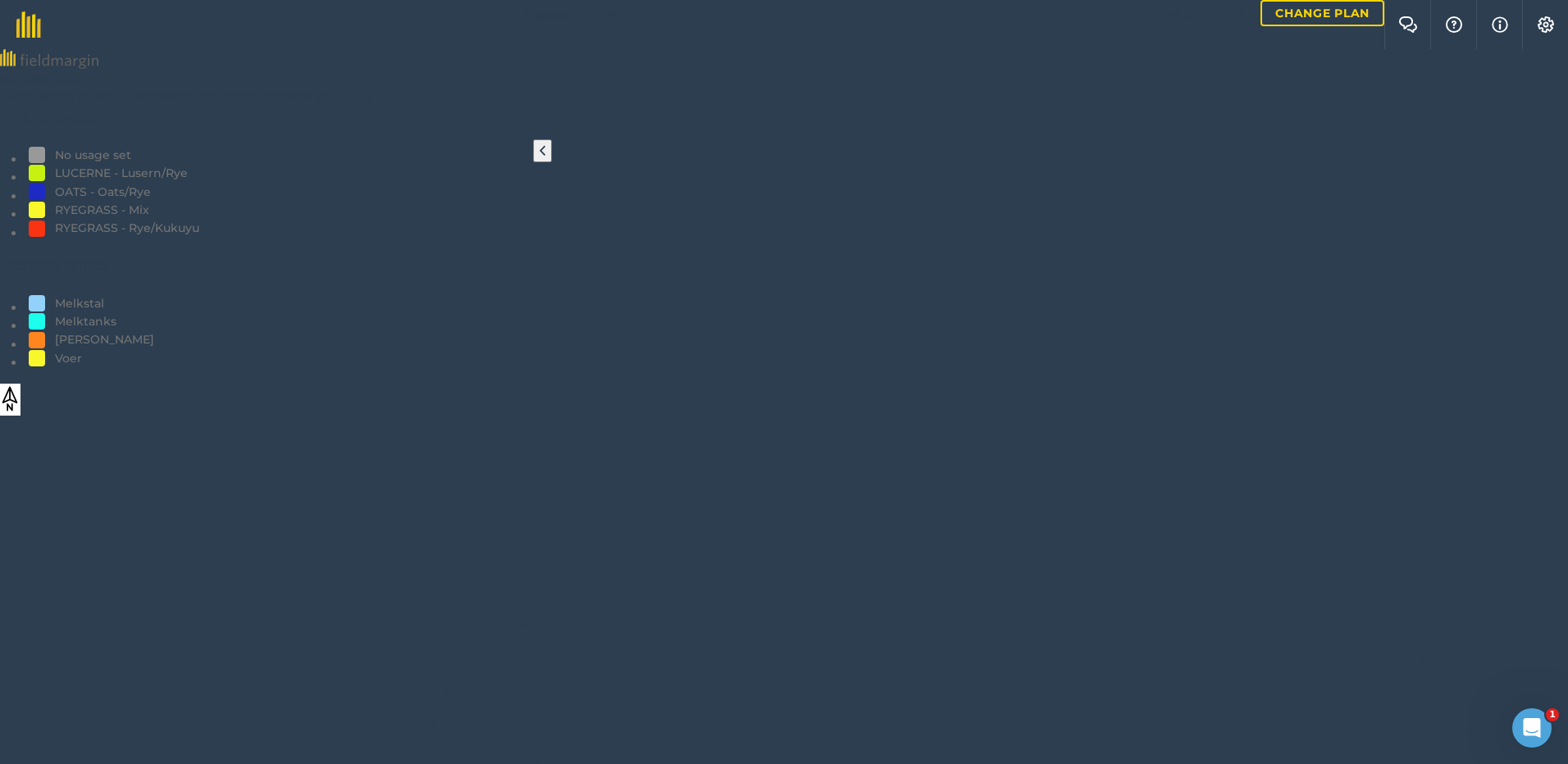
scroll to position [533, 0]
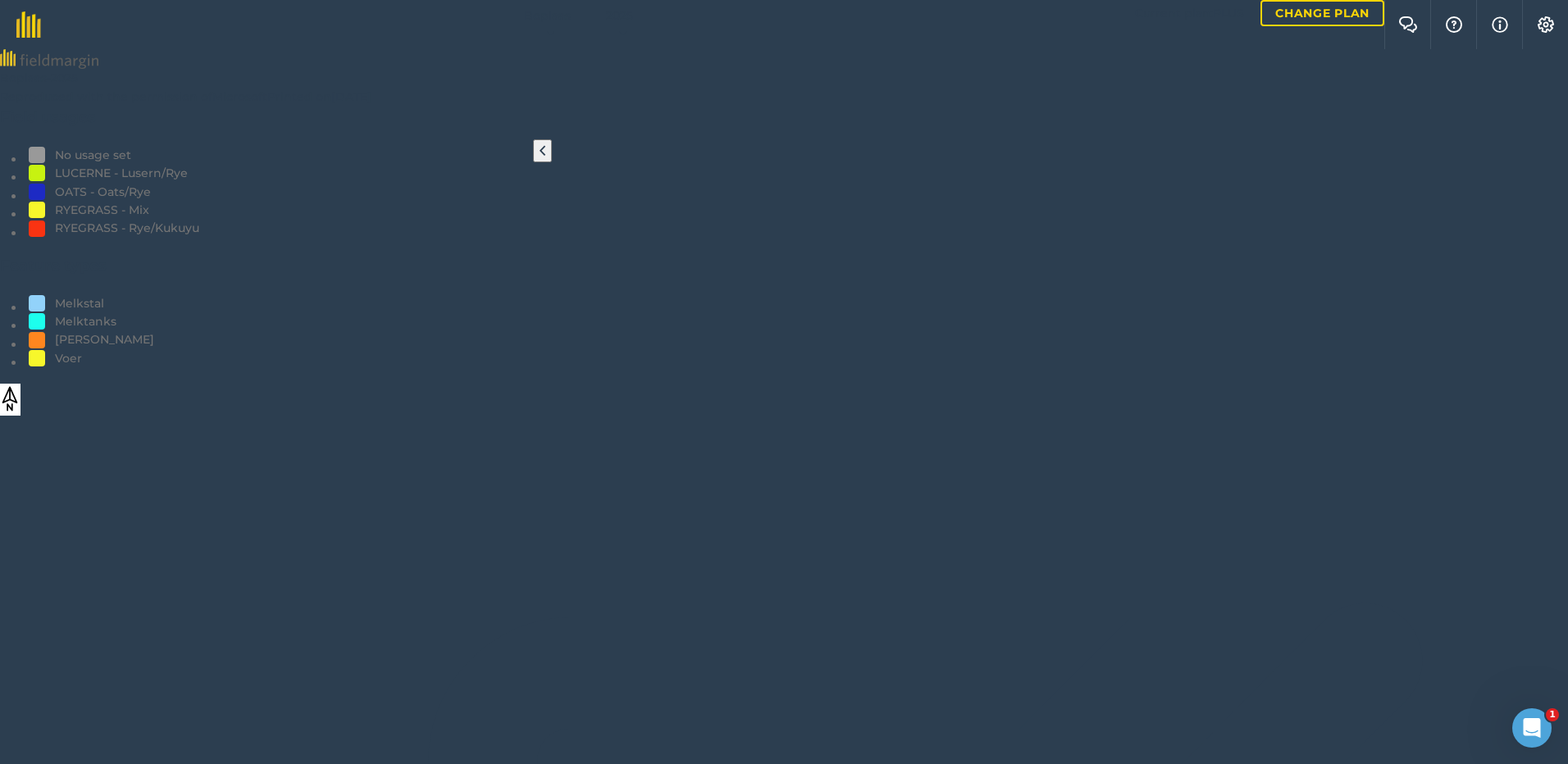
click at [535, 163] on button at bounding box center [543, 150] width 19 height 23
